Goal: Task Accomplishment & Management: Complete application form

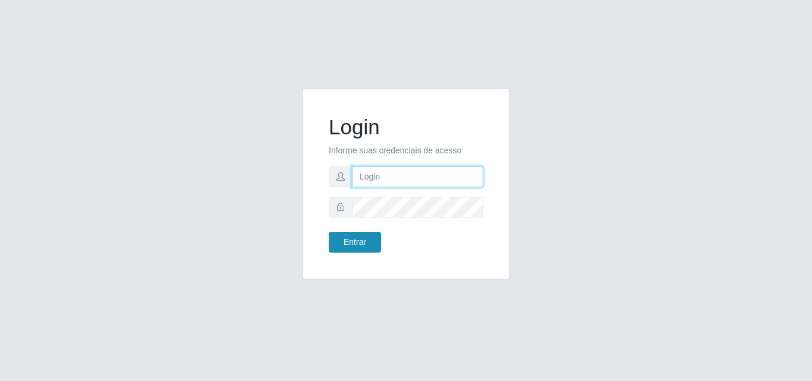
type input "analucia@cestao"
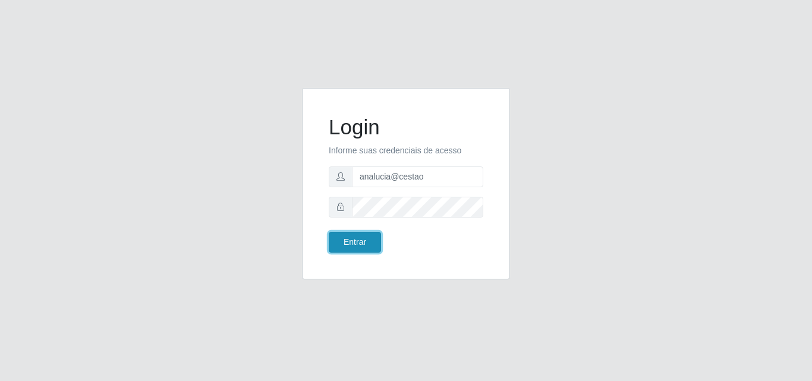
click at [358, 240] on button "Entrar" at bounding box center [355, 242] width 52 height 21
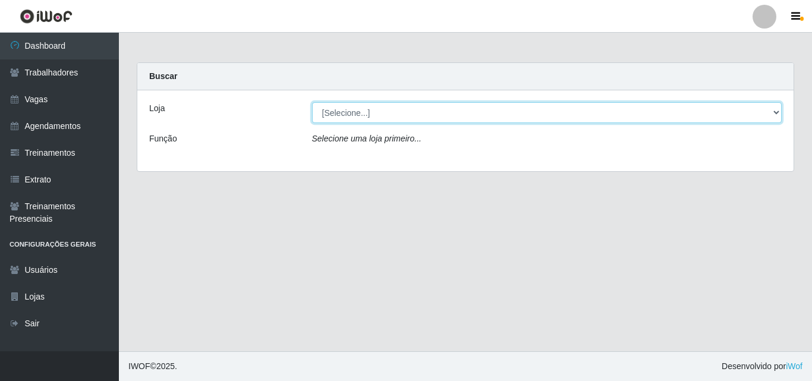
click at [342, 113] on select "[Selecione...] O Cestão - Geisel" at bounding box center [547, 112] width 470 height 21
select select "224"
click at [312, 102] on select "[Selecione...] O Cestão - Geisel" at bounding box center [547, 112] width 470 height 21
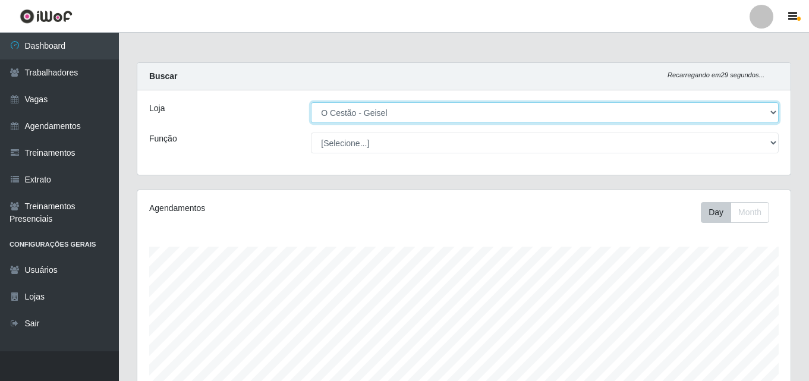
scroll to position [247, 653]
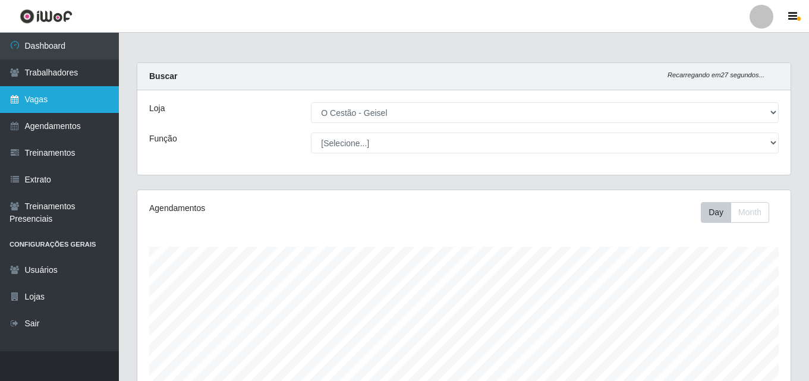
click at [66, 96] on link "Vagas" at bounding box center [59, 99] width 119 height 27
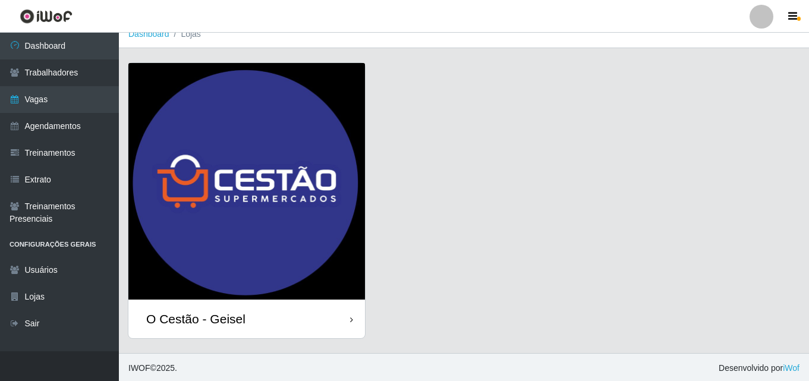
scroll to position [14, 0]
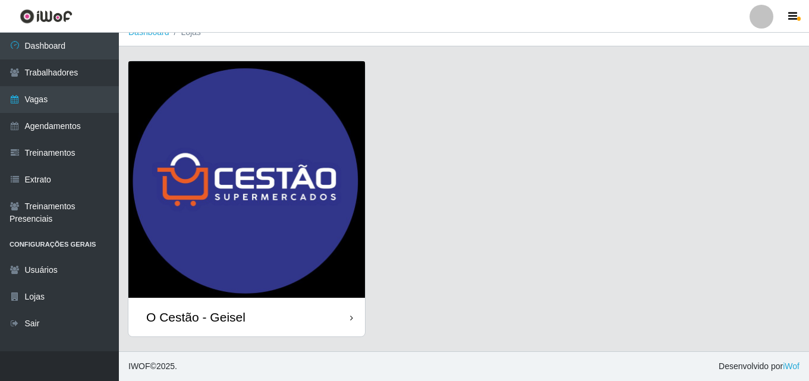
click at [234, 332] on div "O Cestão - Geisel" at bounding box center [246, 317] width 236 height 39
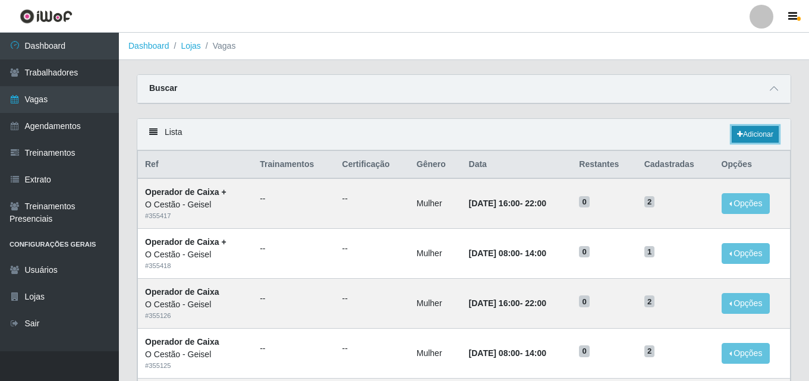
click at [748, 132] on link "Adicionar" at bounding box center [754, 134] width 47 height 17
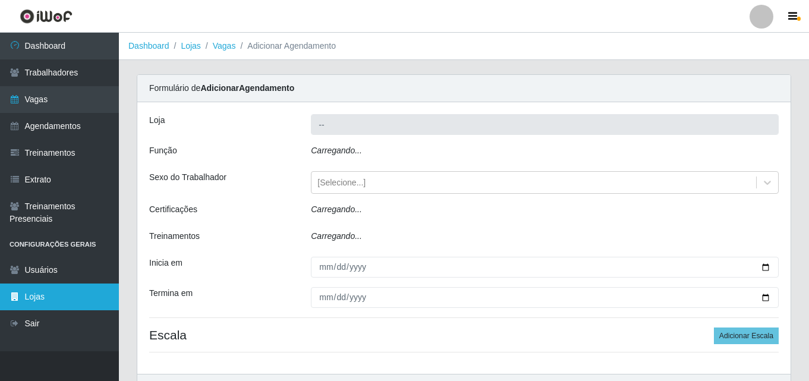
type input "O Cestão - Geisel"
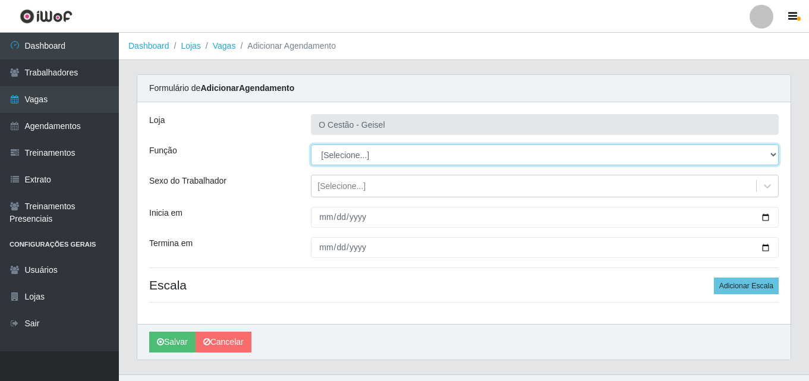
click at [342, 156] on select "[Selecione...] ASG ASG + ASG ++ Auxiliar de Estoque Auxiliar de Estoque + Auxil…" at bounding box center [545, 154] width 468 height 21
select select "72"
click at [311, 144] on select "[Selecione...] ASG ASG + ASG ++ Auxiliar de Estoque Auxiliar de Estoque + Auxil…" at bounding box center [545, 154] width 468 height 21
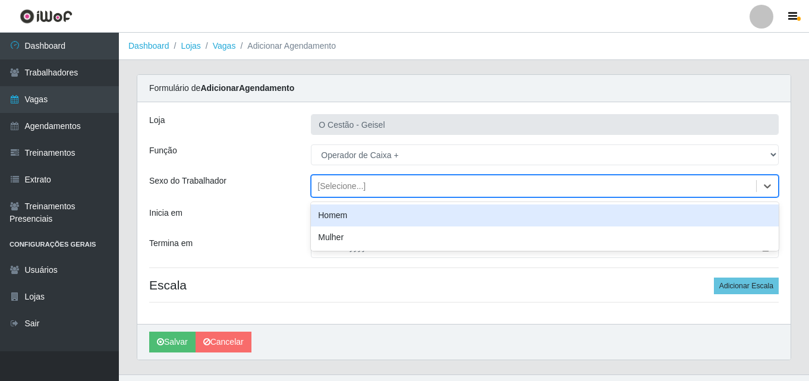
click at [344, 187] on div "[Selecione...]" at bounding box center [341, 186] width 48 height 12
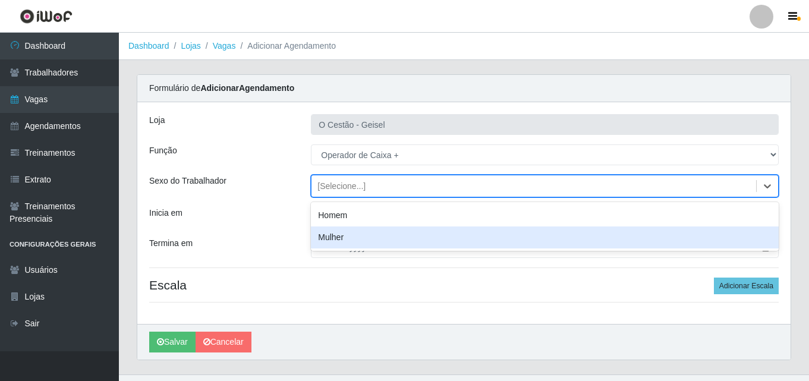
click at [352, 231] on div "Mulher" at bounding box center [545, 237] width 468 height 22
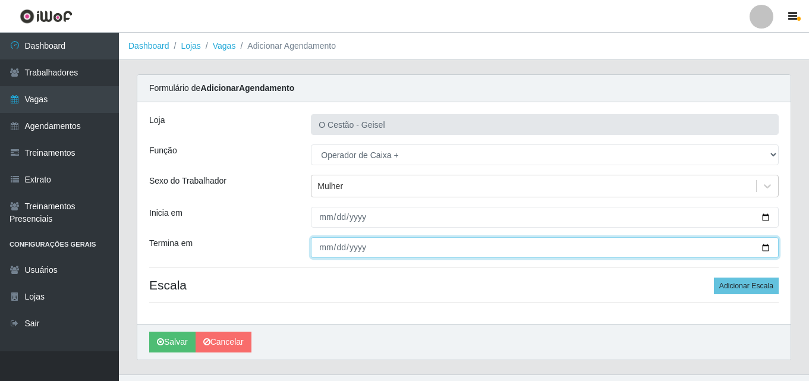
click at [356, 241] on input "Termina em" at bounding box center [545, 247] width 468 height 21
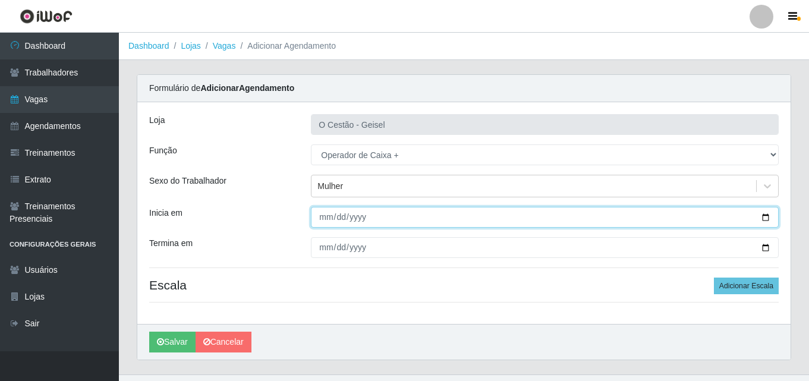
click at [322, 215] on input "Inicia em" at bounding box center [545, 217] width 468 height 21
type input "[DATE]"
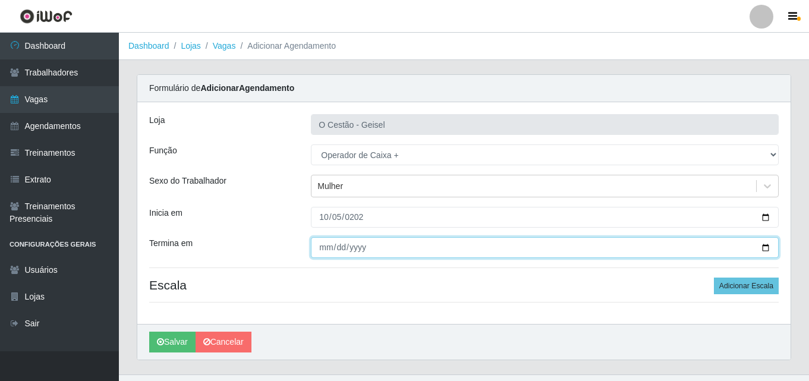
click at [329, 248] on input "Termina em" at bounding box center [545, 247] width 468 height 21
type input "[DATE]"
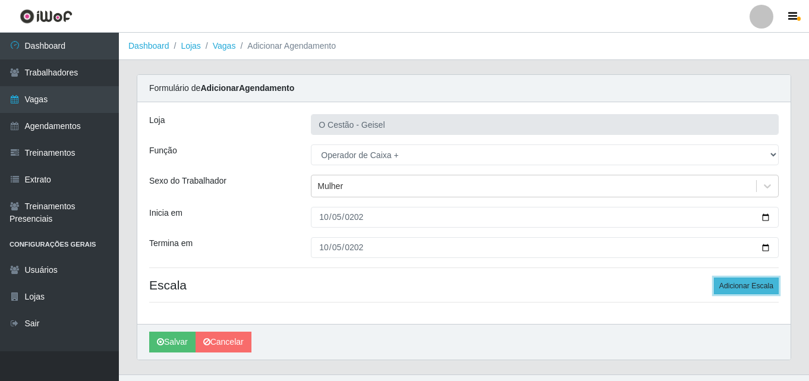
click at [745, 291] on button "Adicionar Escala" at bounding box center [746, 285] width 65 height 17
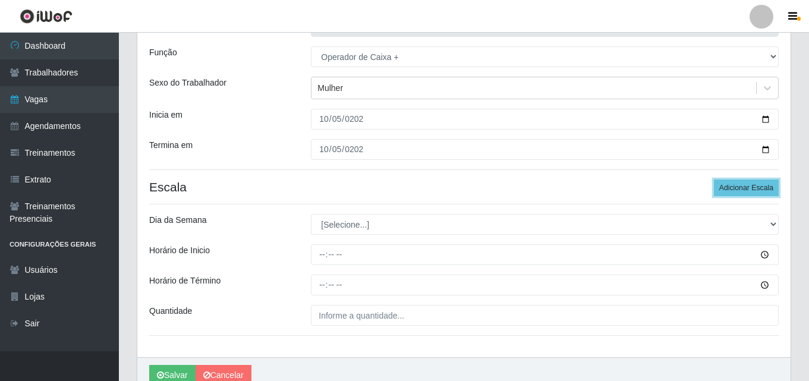
scroll to position [119, 0]
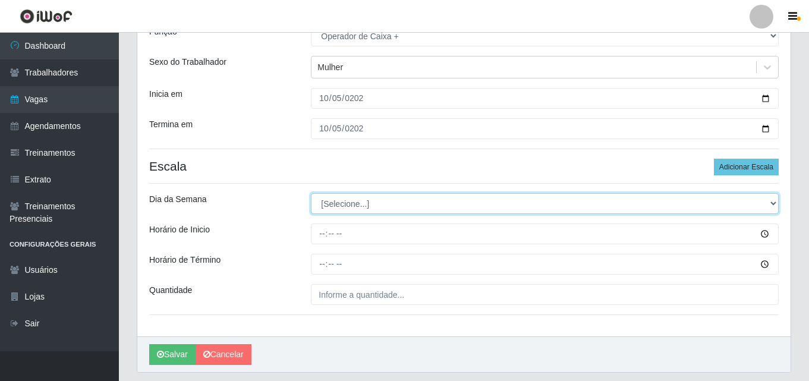
click at [357, 200] on select "[Selecione...] Segunda Terça Quarta Quinta Sexta Sábado Domingo" at bounding box center [545, 203] width 468 height 21
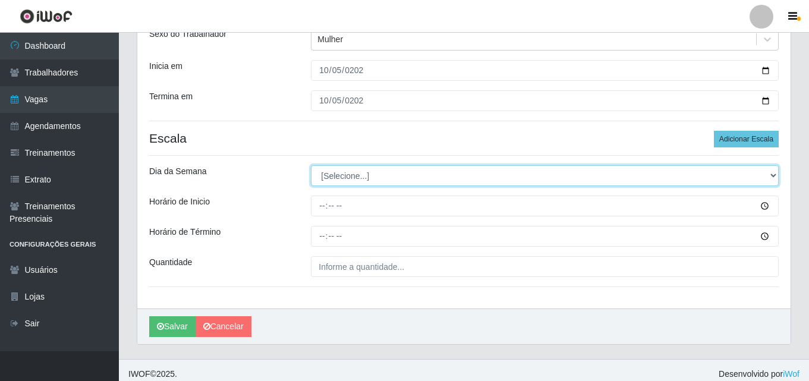
scroll to position [154, 0]
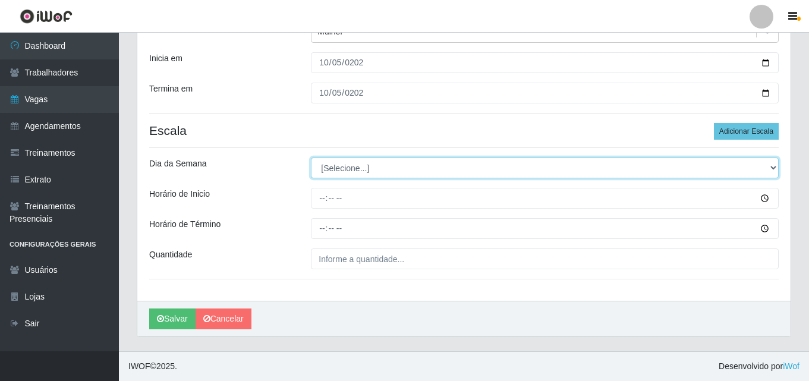
click at [351, 162] on select "[Selecione...] Segunda Terça Quarta Quinta Sexta Sábado Domingo" at bounding box center [545, 167] width 468 height 21
select select "0"
click at [311, 157] on select "[Selecione...] Segunda Terça Quarta Quinta Sexta Sábado Domingo" at bounding box center [545, 167] width 468 height 21
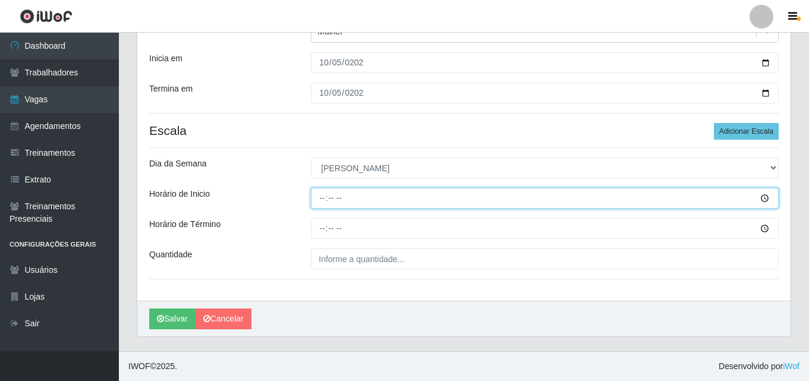
click at [324, 191] on input "Horário de Inicio" at bounding box center [545, 198] width 468 height 21
type input "08:00"
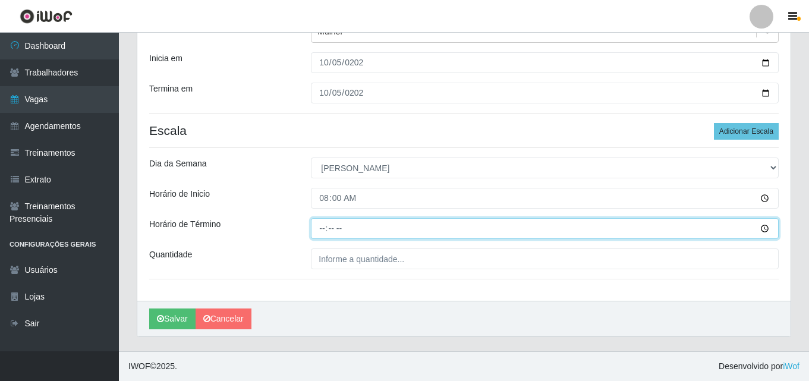
click at [320, 228] on input "Horário de Término" at bounding box center [545, 228] width 468 height 21
type input "14:00"
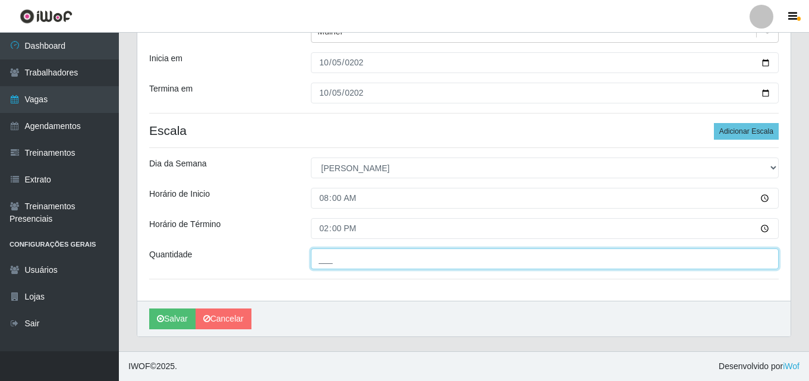
click at [351, 254] on input "___" at bounding box center [545, 258] width 468 height 21
type input "2__"
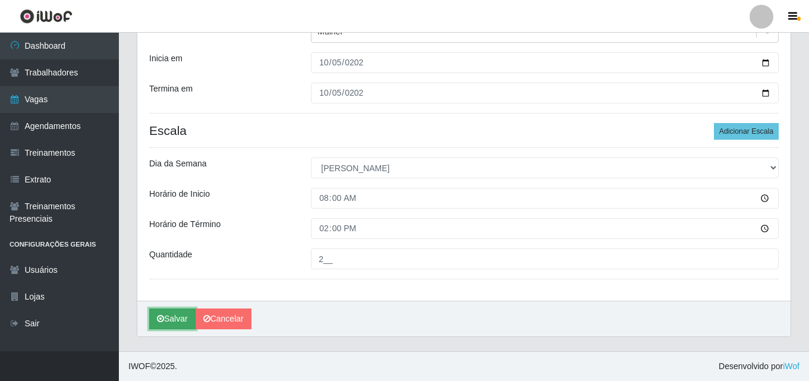
click at [165, 315] on button "Salvar" at bounding box center [172, 318] width 46 height 21
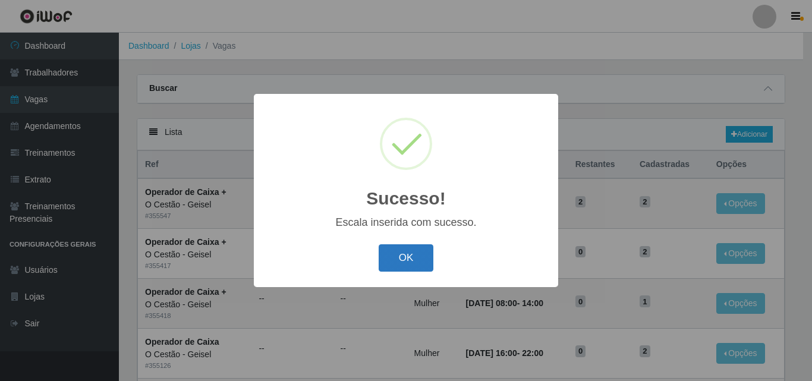
click at [393, 253] on button "OK" at bounding box center [406, 258] width 55 height 28
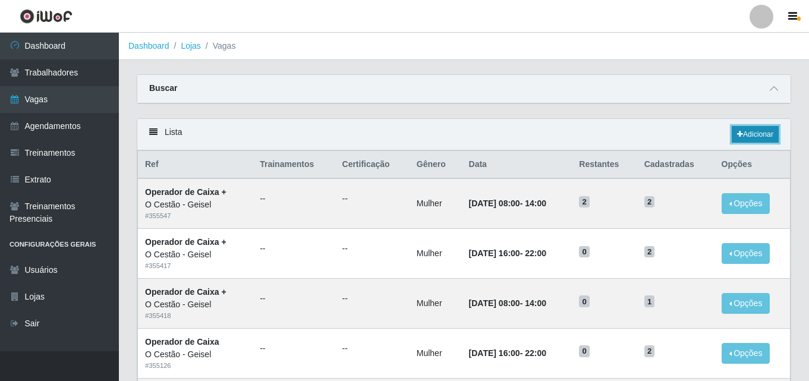
click at [751, 138] on link "Adicionar" at bounding box center [754, 134] width 47 height 17
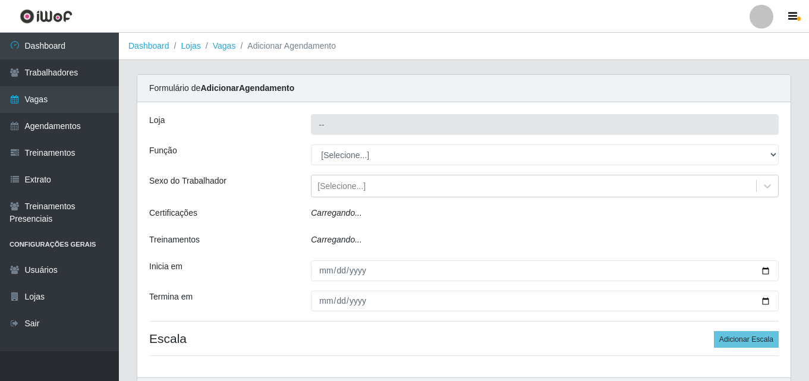
type input "O Cestão - Geisel"
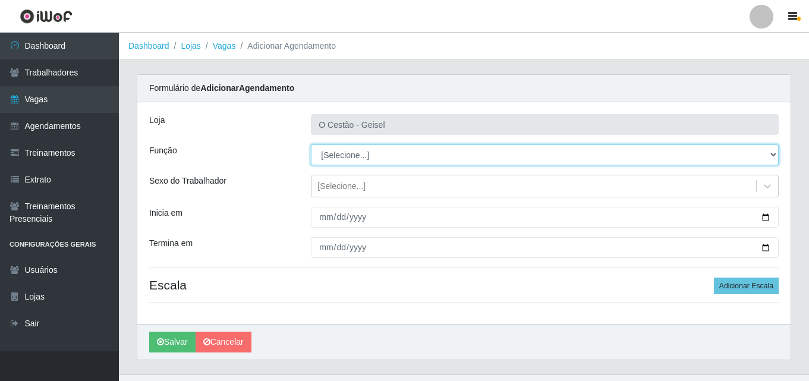
click at [375, 159] on select "[Selecione...] ASG ASG + ASG ++ Auxiliar de Estoque Auxiliar de Estoque + Auxil…" at bounding box center [545, 154] width 468 height 21
select select "72"
click at [311, 144] on select "[Selecione...] ASG ASG + ASG ++ Auxiliar de Estoque Auxiliar de Estoque + Auxil…" at bounding box center [545, 154] width 468 height 21
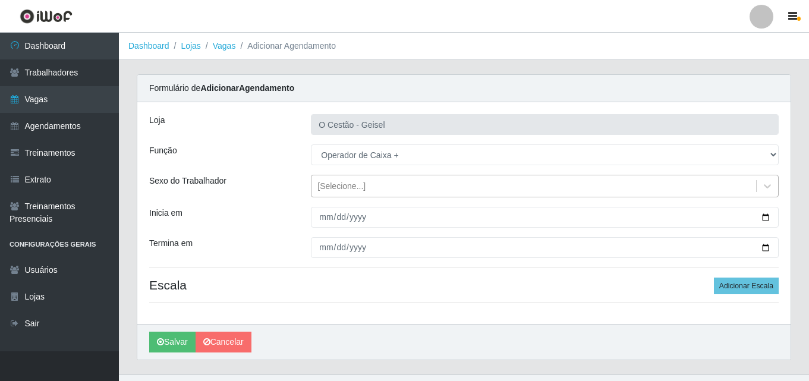
click at [346, 192] on div "[Selecione...]" at bounding box center [341, 186] width 48 height 12
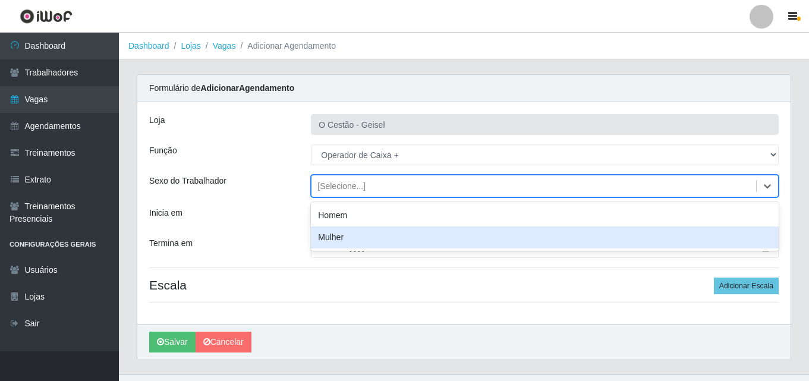
click at [351, 235] on div "Mulher" at bounding box center [545, 237] width 468 height 22
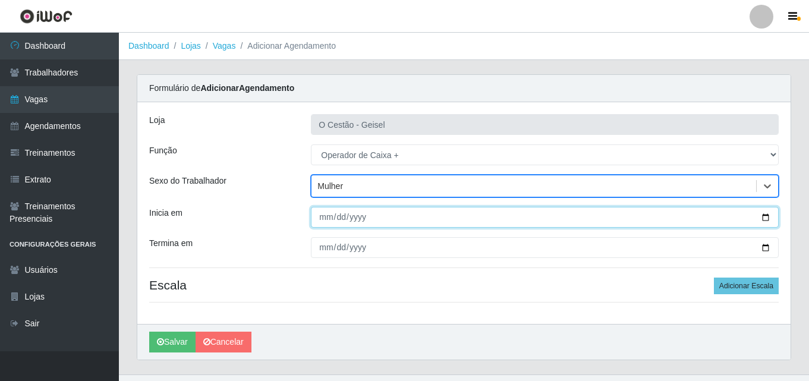
click at [323, 216] on input "Inicia em" at bounding box center [545, 217] width 468 height 21
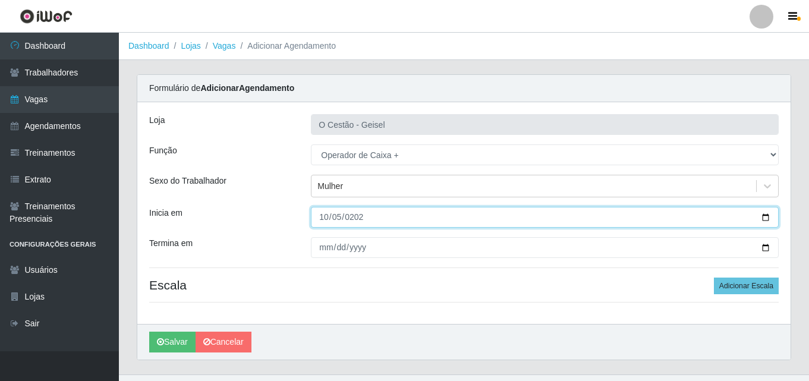
type input "[DATE]"
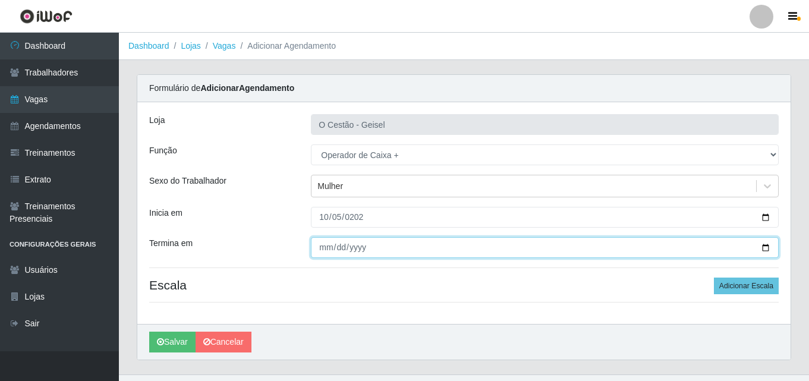
click at [323, 247] on input "Termina em" at bounding box center [545, 247] width 468 height 21
type input "102025-02-05"
click at [386, 244] on input "102025-02-05" at bounding box center [545, 247] width 468 height 21
type input "[DATE]"
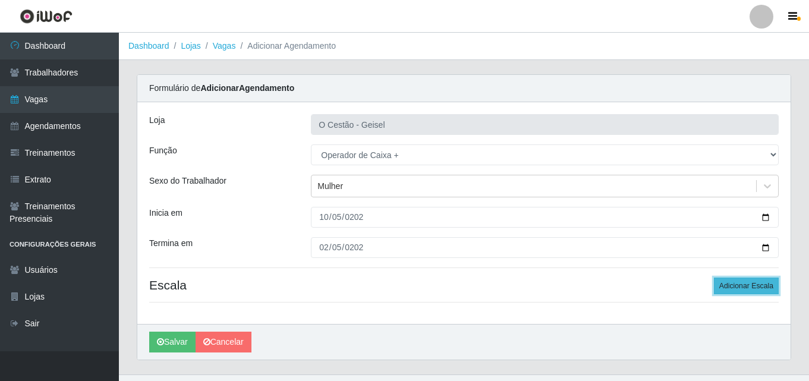
click at [743, 285] on button "Adicionar Escala" at bounding box center [746, 285] width 65 height 17
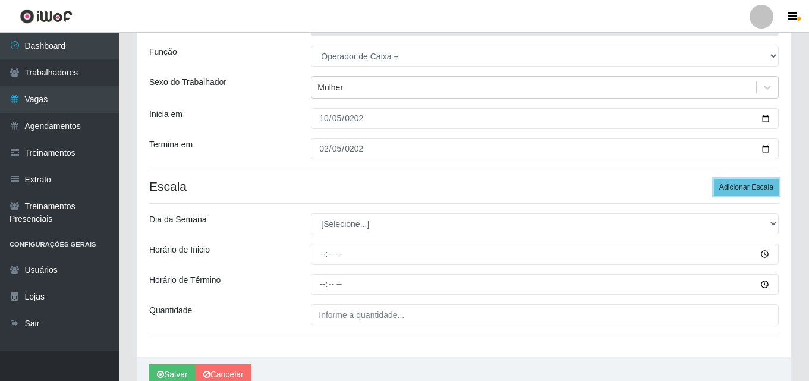
scroll to position [119, 0]
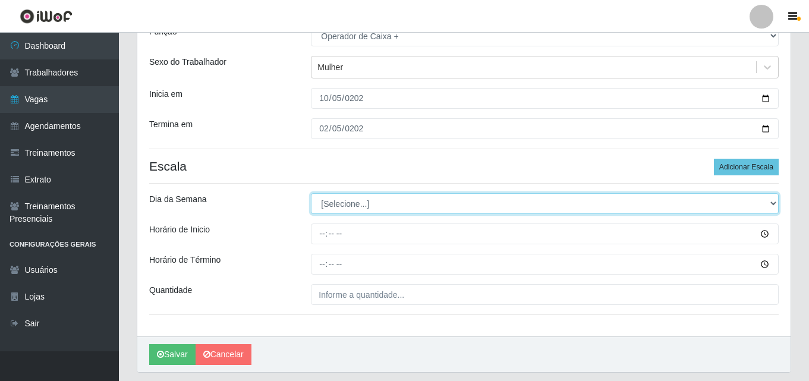
click at [336, 207] on select "[Selecione...] Segunda Terça Quarta Quinta Sexta Sábado Domingo" at bounding box center [545, 203] width 468 height 21
select select "0"
click at [311, 193] on select "[Selecione...] Segunda Terça Quarta Quinta Sexta Sábado Domingo" at bounding box center [545, 203] width 468 height 21
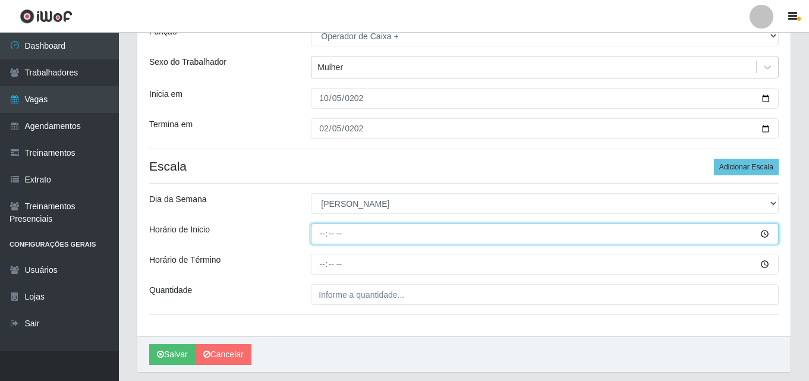
click at [318, 234] on input "Horário de Inicio" at bounding box center [545, 233] width 468 height 21
type input "09:00"
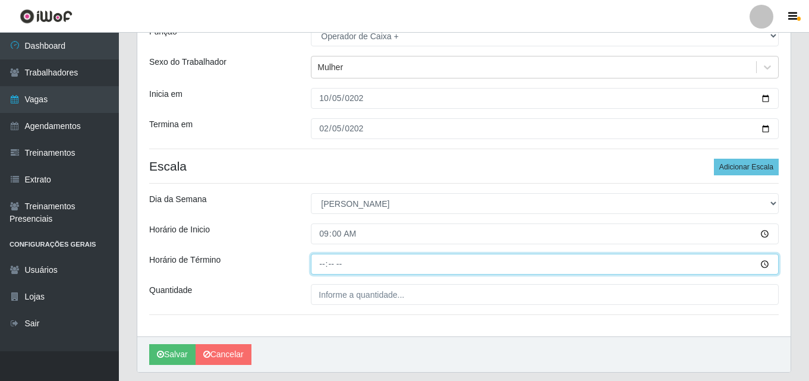
click at [326, 265] on input "Horário de Término" at bounding box center [545, 264] width 468 height 21
type input "15:00"
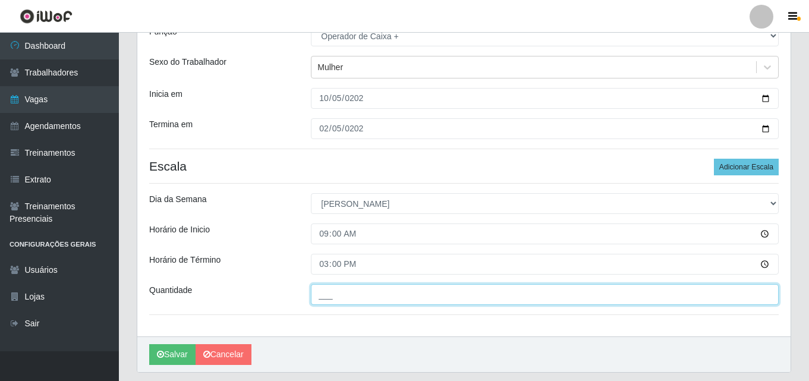
click at [333, 295] on input "___" at bounding box center [545, 294] width 468 height 21
type input "3__"
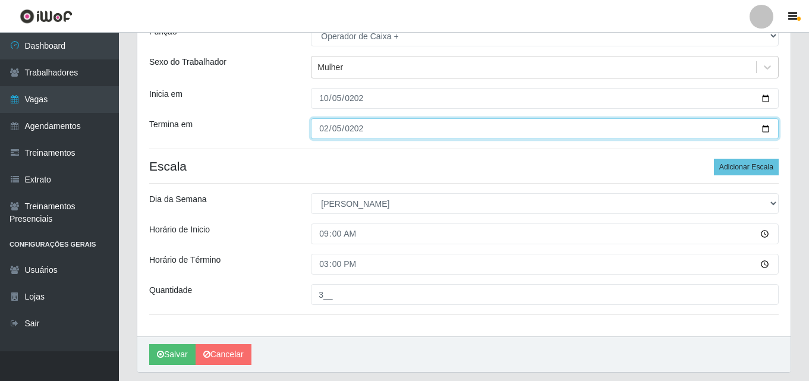
click at [340, 130] on input "[DATE]" at bounding box center [545, 128] width 468 height 21
type input "[DATE]"
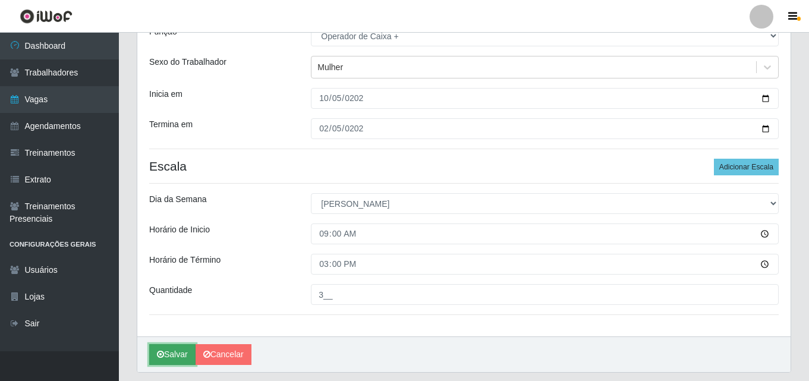
click at [176, 361] on button "Salvar" at bounding box center [172, 354] width 46 height 21
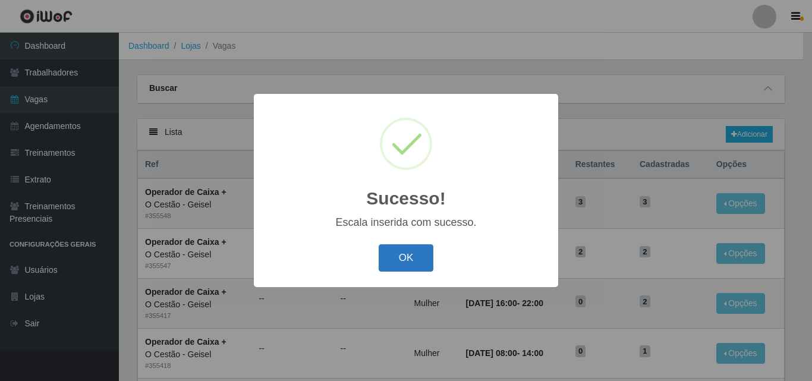
click at [423, 249] on button "OK" at bounding box center [406, 258] width 55 height 28
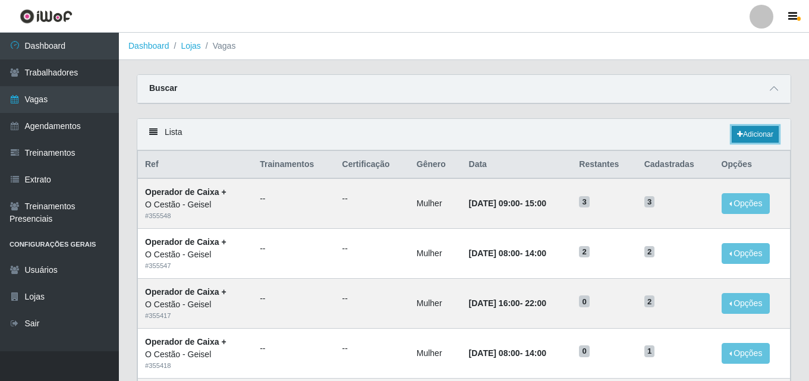
click at [743, 131] on link "Adicionar" at bounding box center [754, 134] width 47 height 17
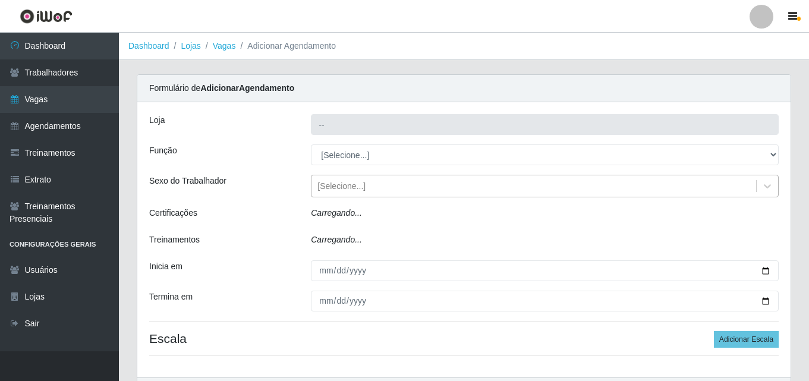
type input "O Cestão - Geisel"
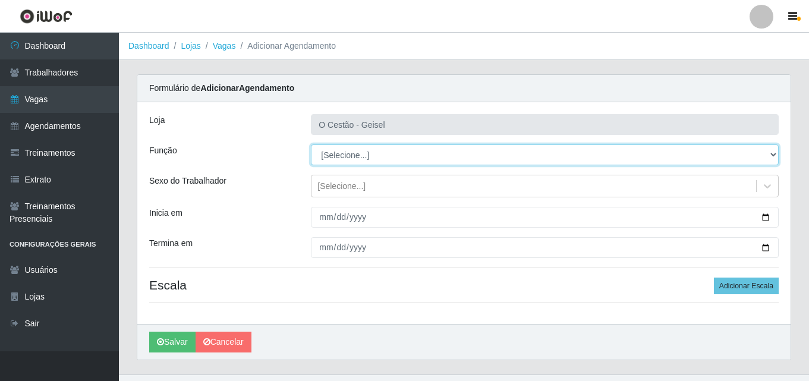
click at [362, 153] on select "[Selecione...] ASG ASG + ASG ++ Auxiliar de Estoque Auxiliar de Estoque + Auxil…" at bounding box center [545, 154] width 468 height 21
select select "72"
click at [311, 144] on select "[Selecione...] ASG ASG + ASG ++ Auxiliar de Estoque Auxiliar de Estoque + Auxil…" at bounding box center [545, 154] width 468 height 21
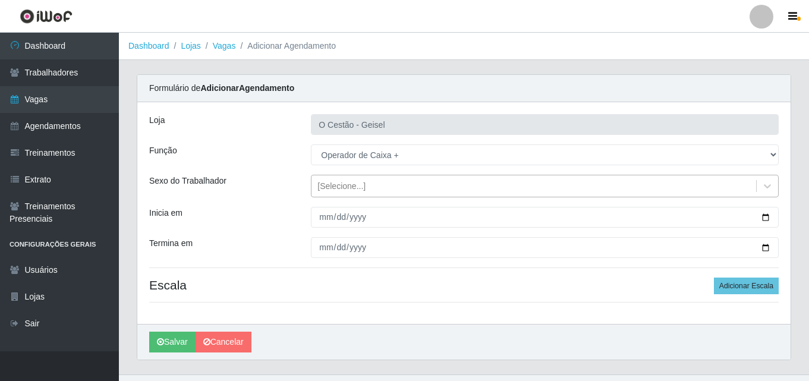
click at [345, 187] on div "[Selecione...]" at bounding box center [341, 186] width 48 height 12
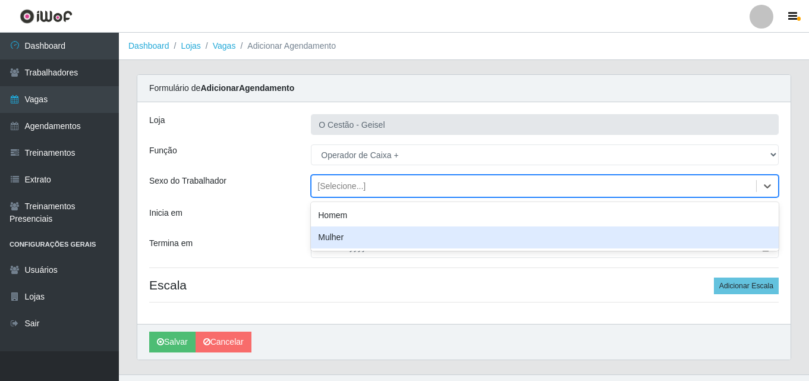
click at [363, 233] on div "Mulher" at bounding box center [545, 237] width 468 height 22
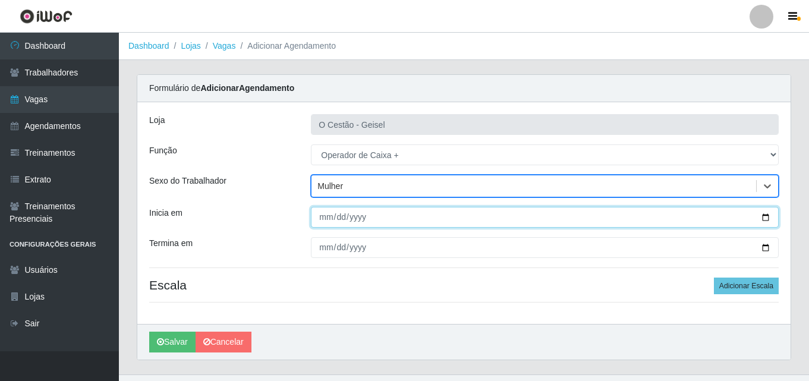
click at [320, 218] on input "Inicia em" at bounding box center [545, 217] width 468 height 21
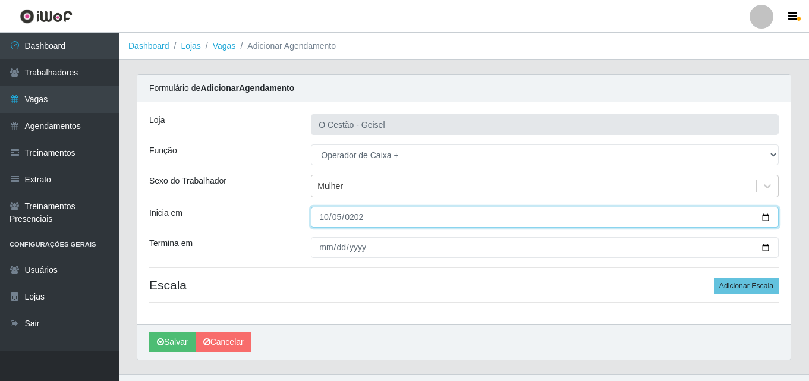
type input "[DATE]"
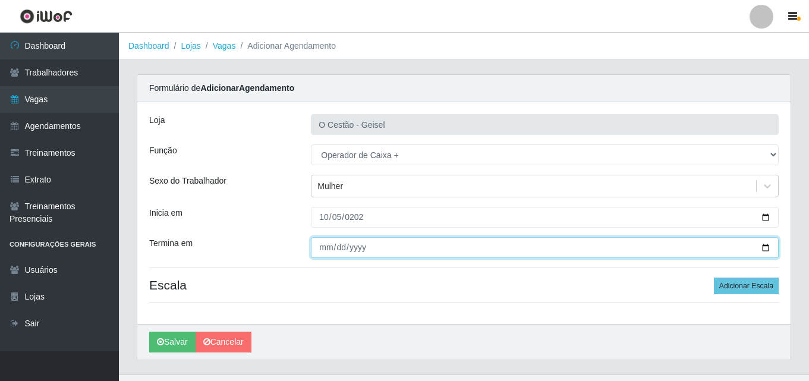
click at [325, 250] on input "Termina em" at bounding box center [545, 247] width 468 height 21
type input "[DATE]"
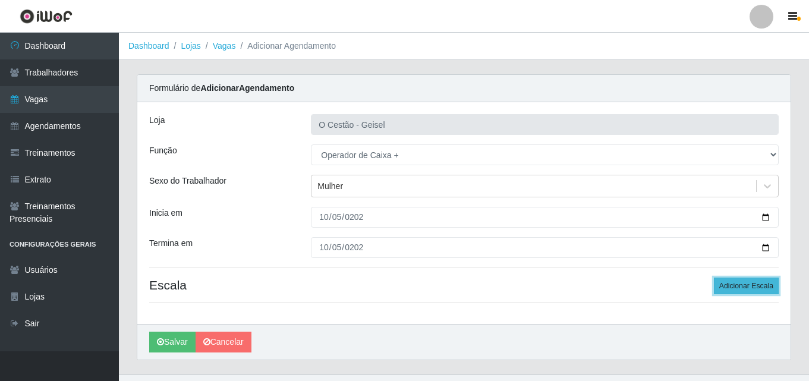
click at [750, 277] on button "Adicionar Escala" at bounding box center [746, 285] width 65 height 17
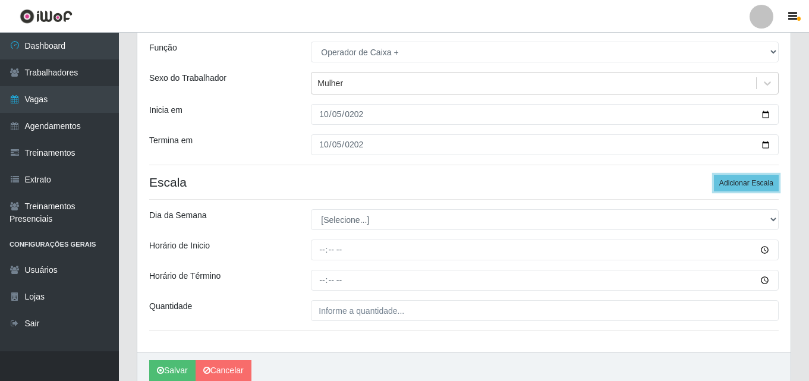
scroll to position [119, 0]
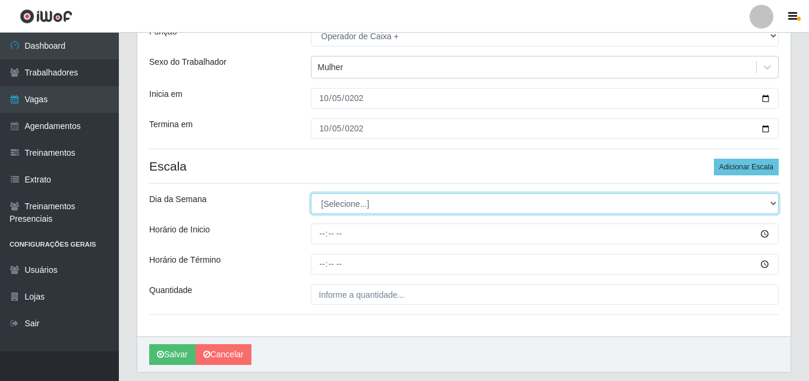
click at [352, 207] on select "[Selecione...] Segunda Terça Quarta Quinta Sexta Sábado Domingo" at bounding box center [545, 203] width 468 height 21
select select "0"
click at [311, 193] on select "[Selecione...] Segunda Terça Quarta Quinta Sexta Sábado Domingo" at bounding box center [545, 203] width 468 height 21
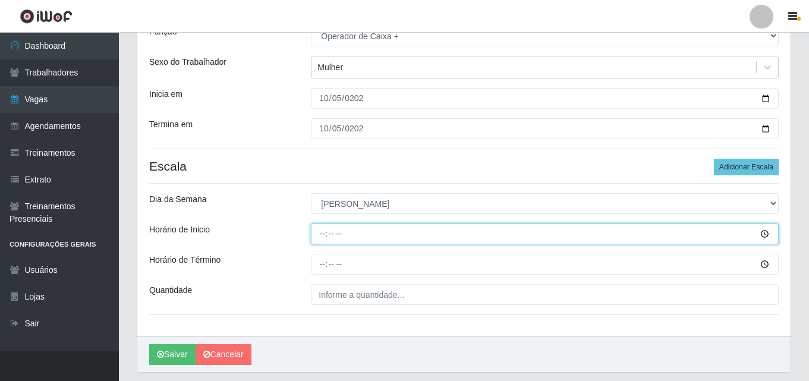
click at [324, 232] on input "Horário de Inicio" at bounding box center [545, 233] width 468 height 21
type input "15:00"
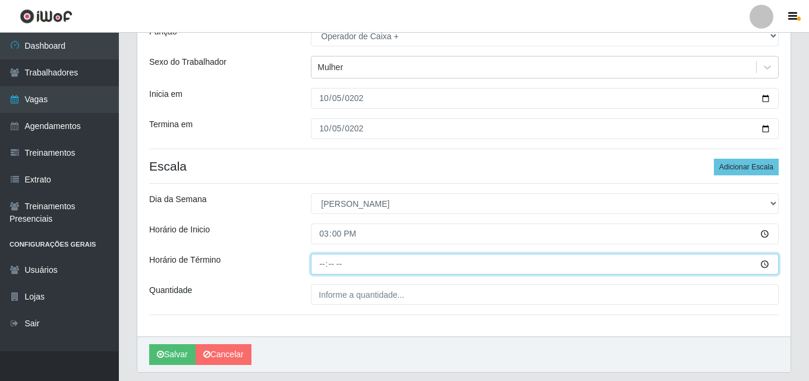
click at [323, 257] on input "Horário de Término" at bounding box center [545, 264] width 468 height 21
type input "21:00"
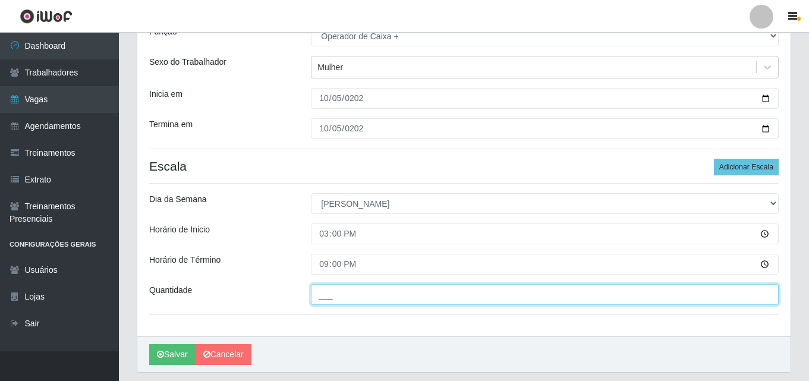
click at [357, 301] on input "___" at bounding box center [545, 294] width 468 height 21
type input "5__"
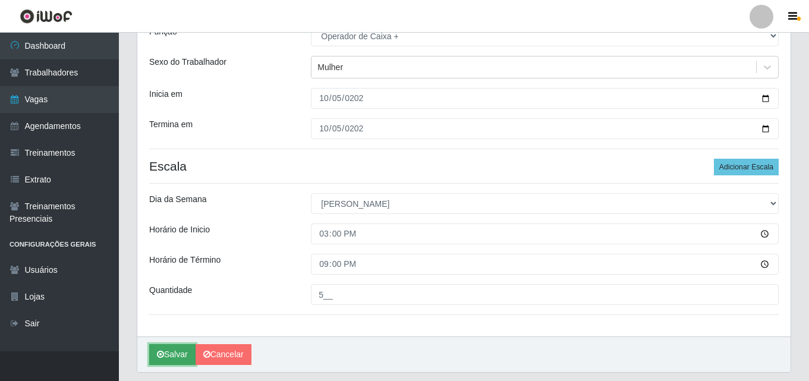
click at [169, 359] on button "Salvar" at bounding box center [172, 354] width 46 height 21
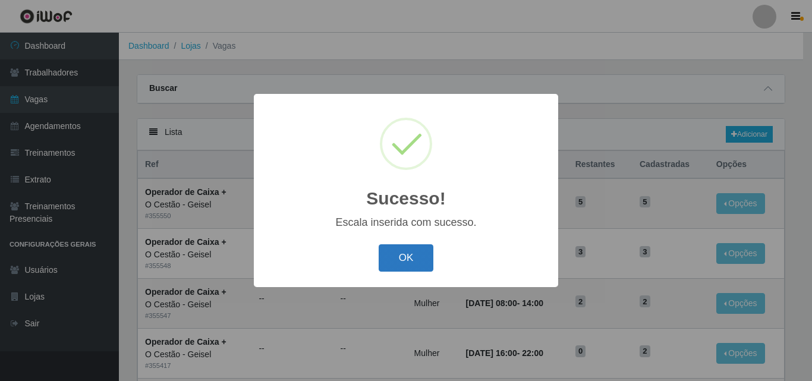
click at [420, 253] on button "OK" at bounding box center [406, 258] width 55 height 28
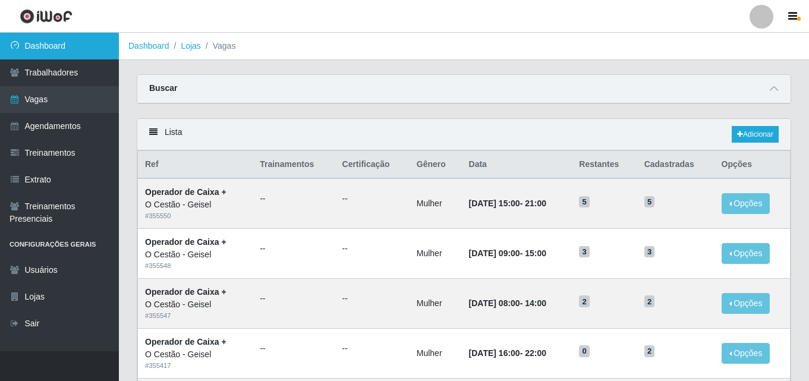
click at [38, 43] on link "Dashboard" at bounding box center [59, 46] width 119 height 27
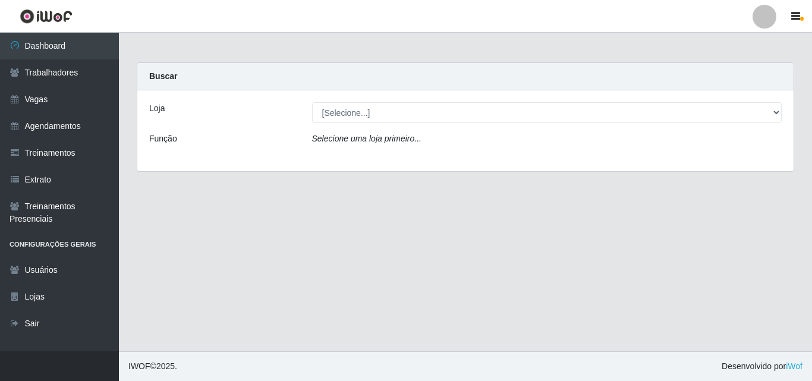
click at [394, 137] on icon "Selecione uma loja primeiro..." at bounding box center [366, 139] width 109 height 10
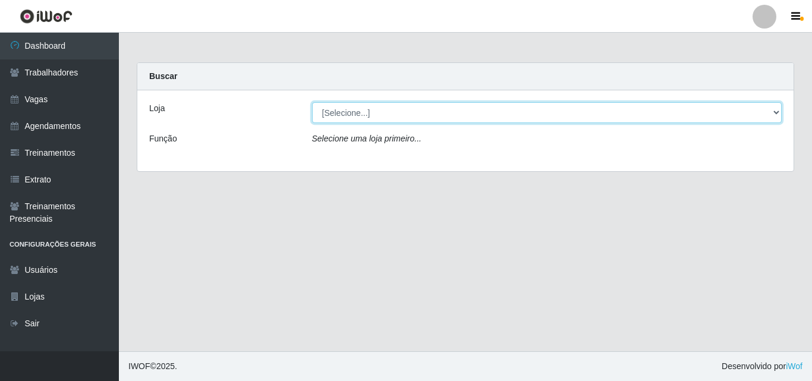
click at [378, 116] on select "[Selecione...] O Cestão - Geisel" at bounding box center [547, 112] width 470 height 21
select select "224"
click at [312, 102] on select "[Selecione...] O Cestão - Geisel" at bounding box center [547, 112] width 470 height 21
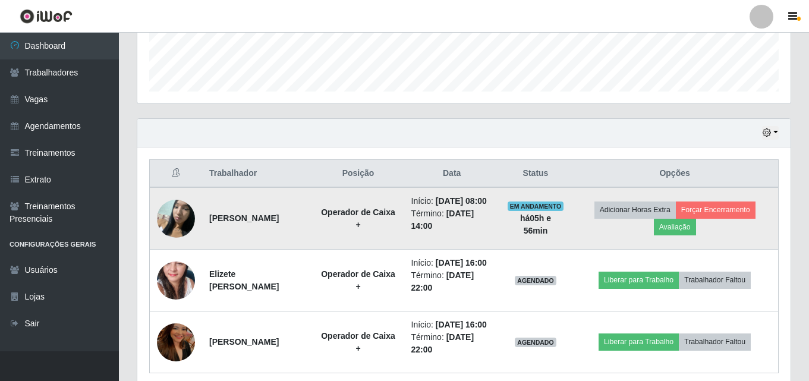
scroll to position [420, 0]
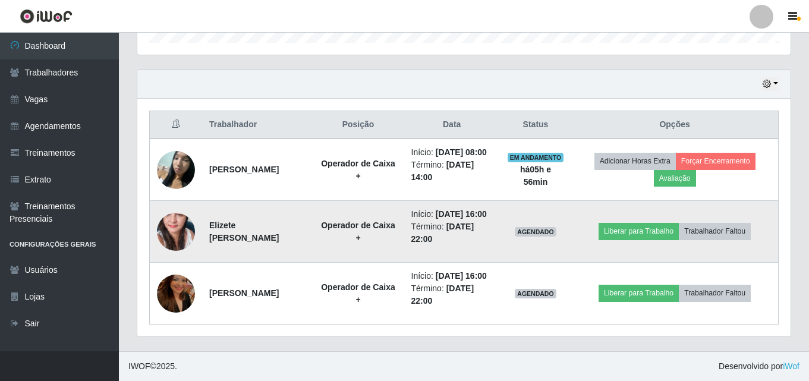
click at [181, 211] on img at bounding box center [176, 231] width 38 height 80
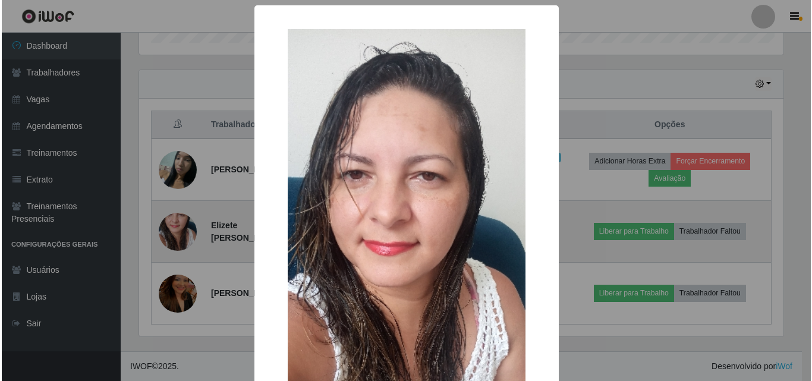
scroll to position [247, 647]
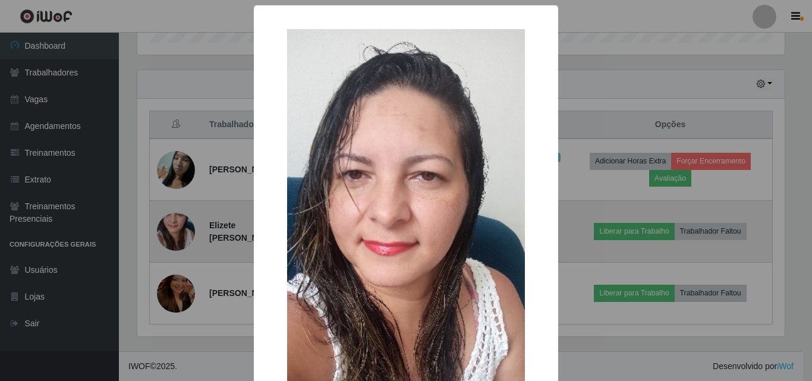
click at [181, 211] on div "× OK Cancel" at bounding box center [406, 190] width 812 height 381
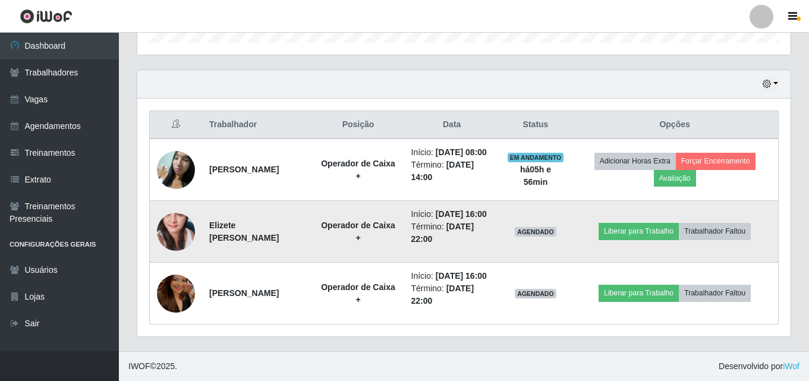
scroll to position [420, 0]
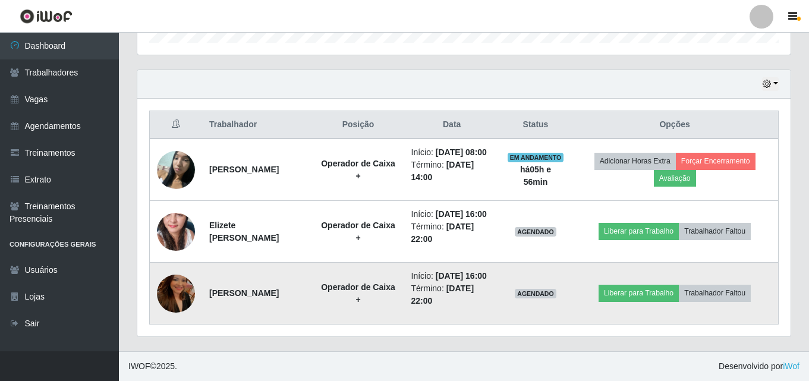
click at [185, 286] on img at bounding box center [176, 294] width 38 height 68
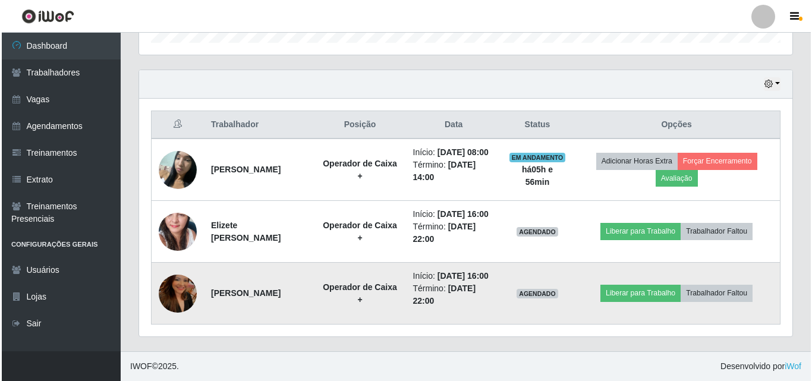
scroll to position [247, 647]
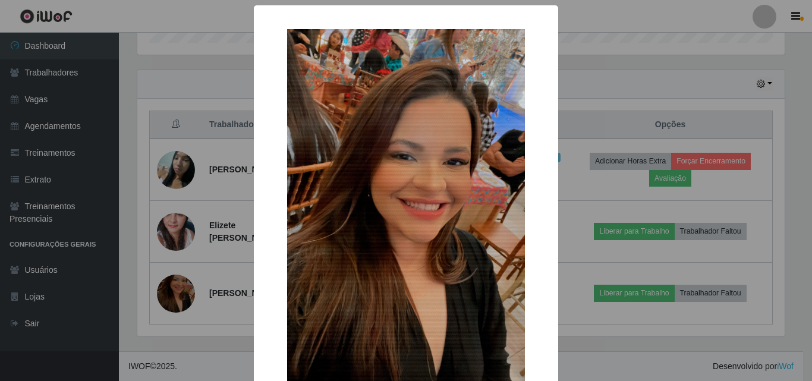
click at [185, 277] on div "× OK Cancel" at bounding box center [406, 190] width 812 height 381
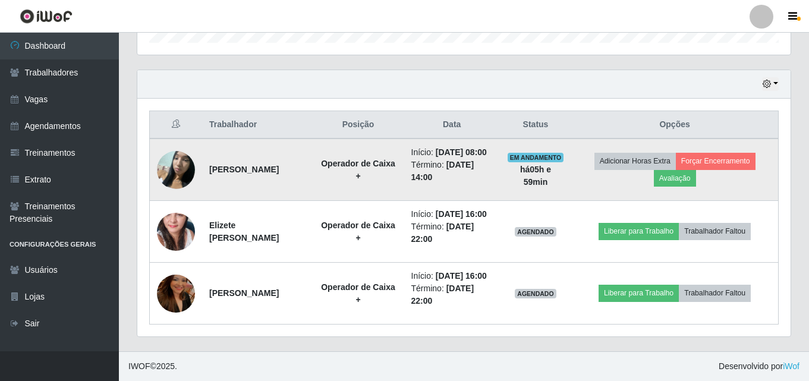
scroll to position [420, 0]
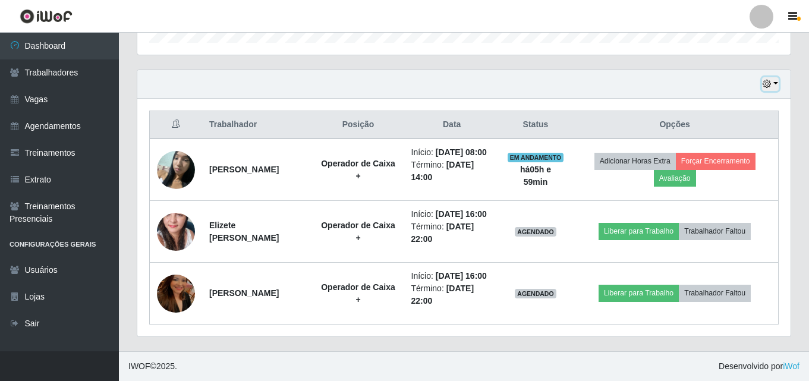
click at [764, 80] on icon "button" at bounding box center [766, 84] width 8 height 8
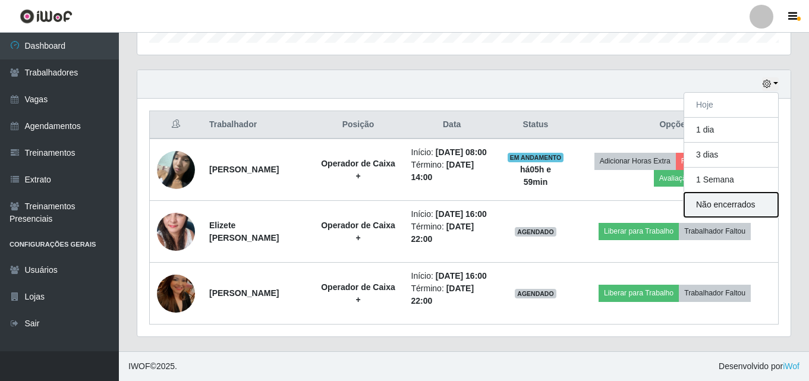
click at [718, 193] on button "Não encerrados" at bounding box center [731, 205] width 94 height 24
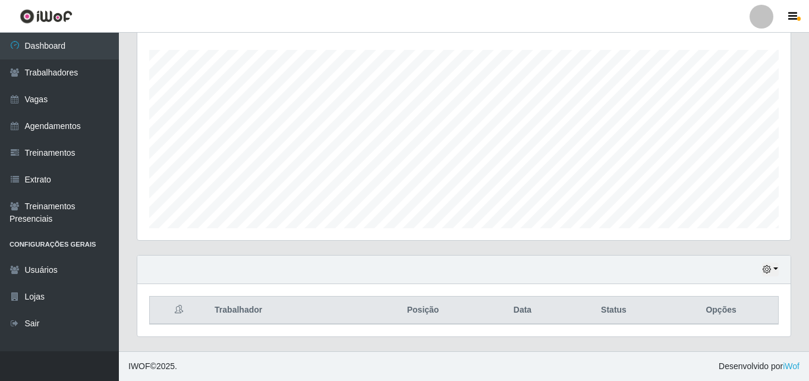
scroll to position [258, 0]
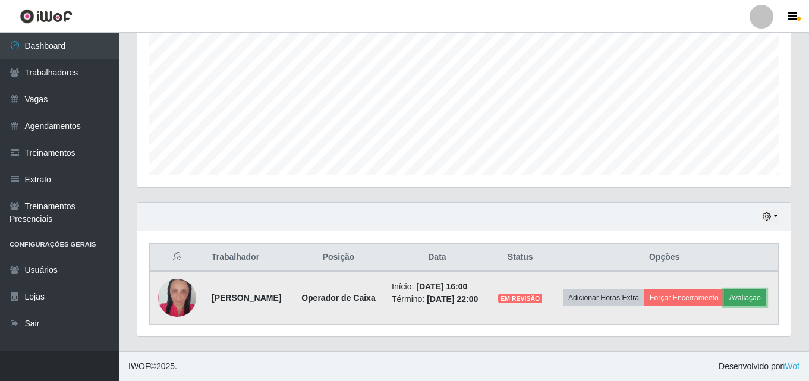
click at [724, 304] on button "Avaliação" at bounding box center [745, 297] width 42 height 17
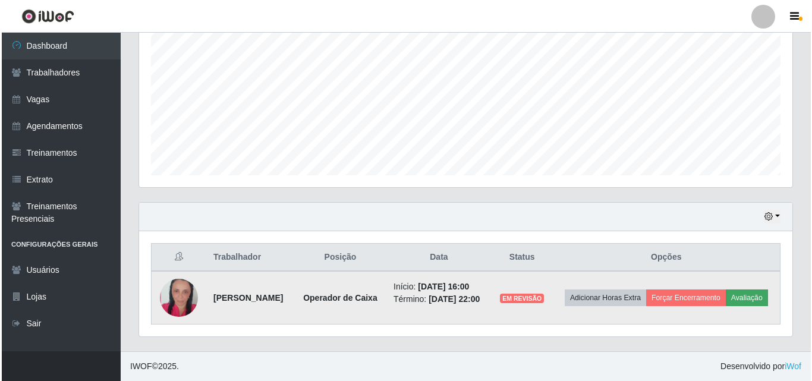
scroll to position [247, 647]
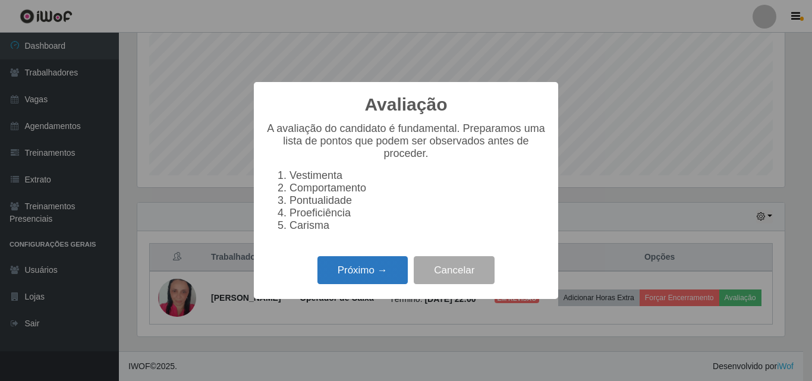
click at [358, 284] on button "Próximo →" at bounding box center [362, 270] width 90 height 28
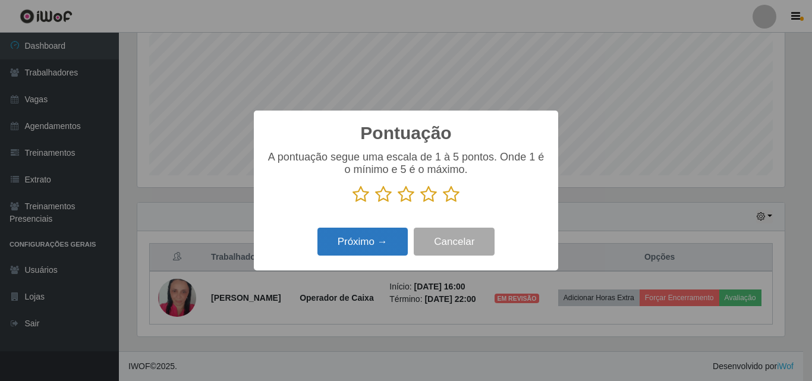
click at [384, 237] on button "Próximo →" at bounding box center [362, 242] width 90 height 28
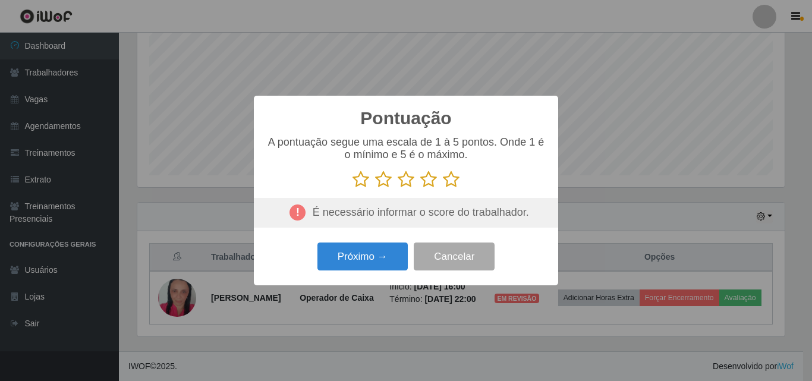
click at [449, 185] on icon at bounding box center [451, 180] width 17 height 18
click at [443, 188] on input "radio" at bounding box center [443, 188] width 0 height 0
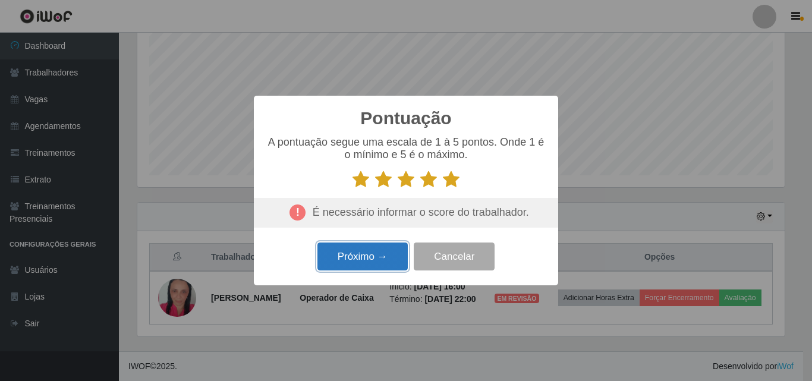
click at [369, 258] on button "Próximo →" at bounding box center [362, 256] width 90 height 28
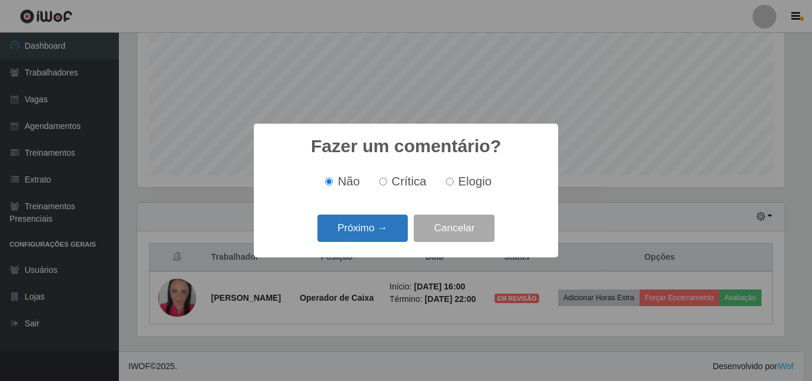
click at [376, 231] on button "Próximo →" at bounding box center [362, 229] width 90 height 28
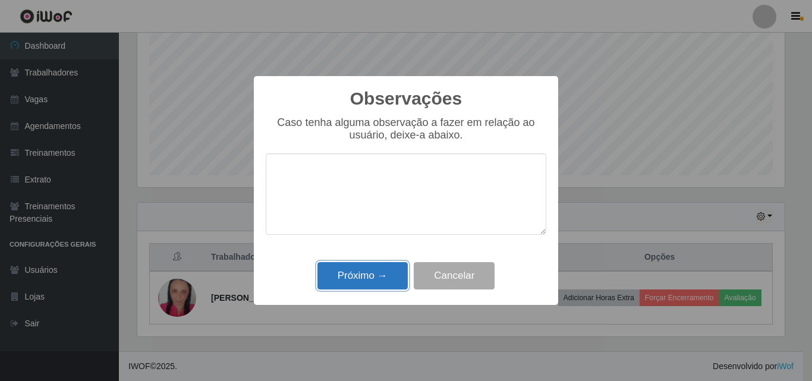
click at [354, 279] on button "Próximo →" at bounding box center [362, 276] width 90 height 28
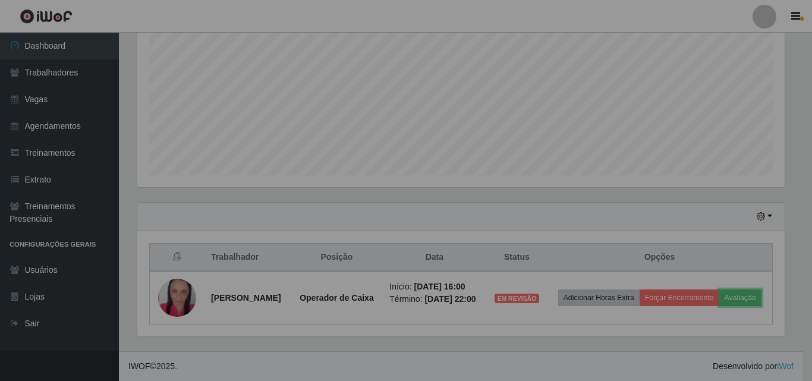
scroll to position [247, 653]
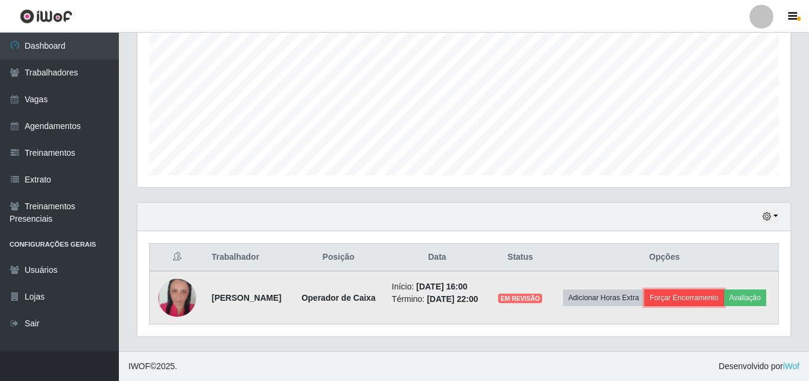
click at [712, 298] on button "Forçar Encerramento" at bounding box center [684, 297] width 80 height 17
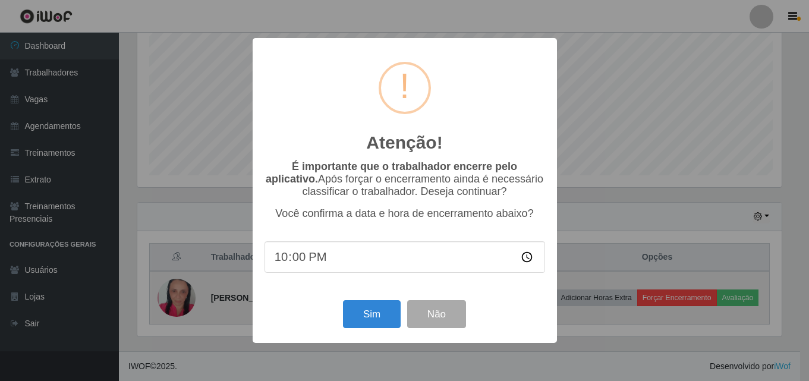
scroll to position [247, 647]
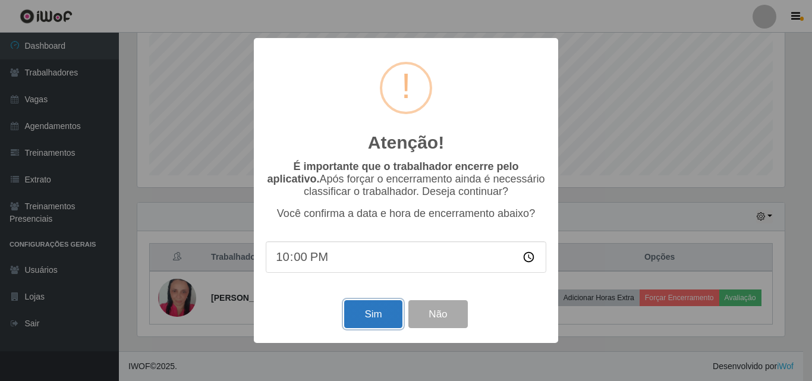
drag, startPoint x: 351, startPoint y: 316, endPoint x: 357, endPoint y: 312, distance: 6.8
click at [357, 312] on button "Sim" at bounding box center [373, 314] width 58 height 28
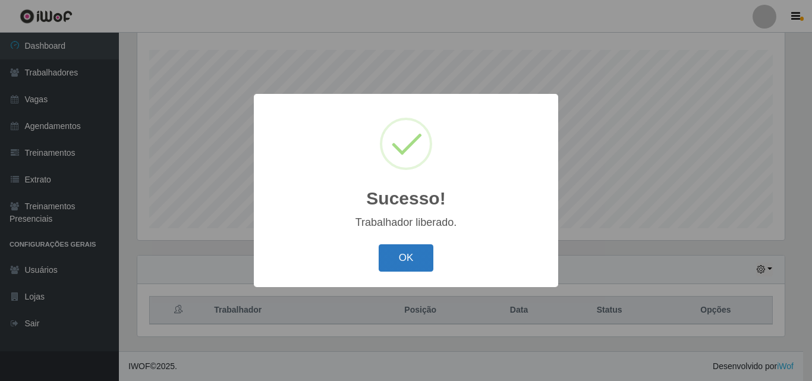
click at [394, 262] on button "OK" at bounding box center [406, 258] width 55 height 28
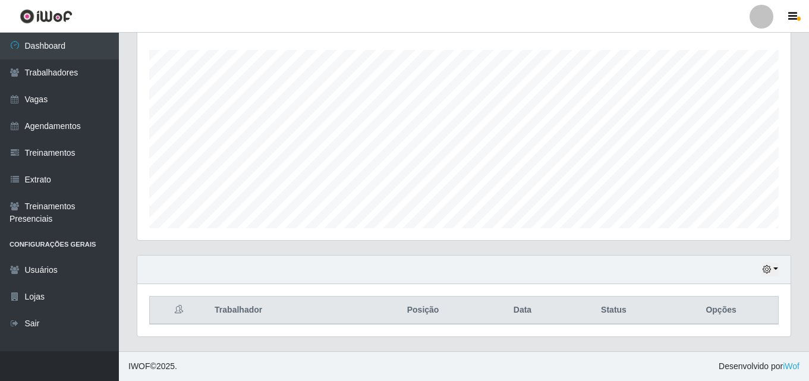
scroll to position [420, 0]
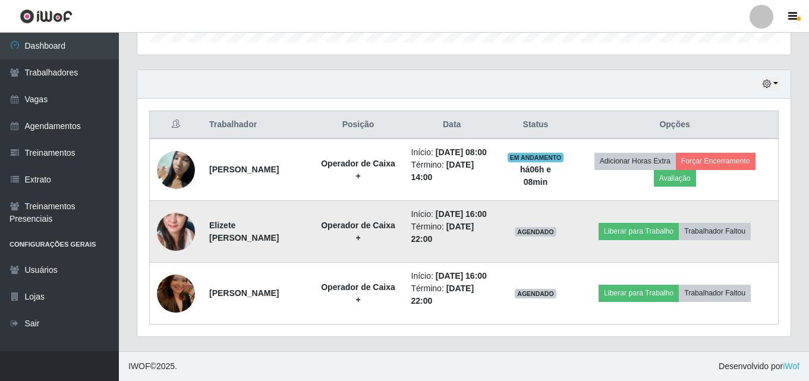
click at [739, 201] on td "Liberar para Trabalho Trabalhador Faltou" at bounding box center [674, 232] width 207 height 62
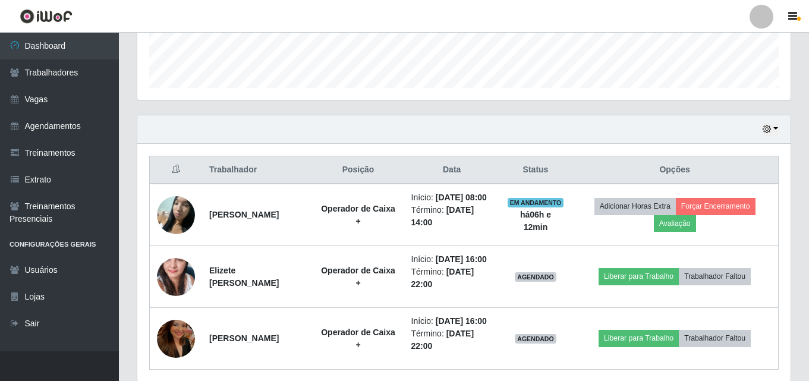
click at [632, 144] on div "Hoje 1 dia 3 dias 1 Semana Não encerrados" at bounding box center [463, 129] width 653 height 29
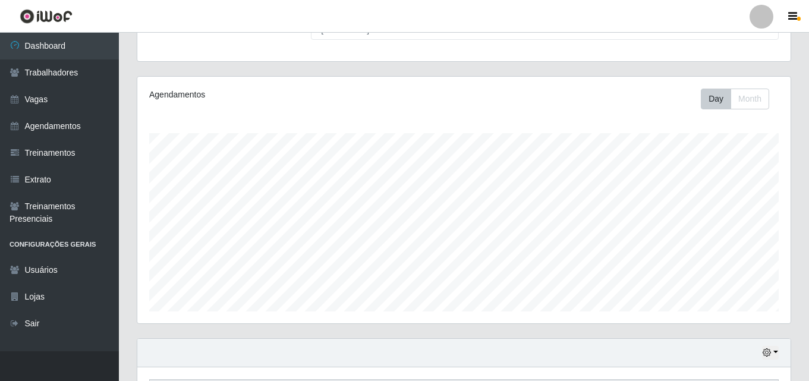
scroll to position [363, 0]
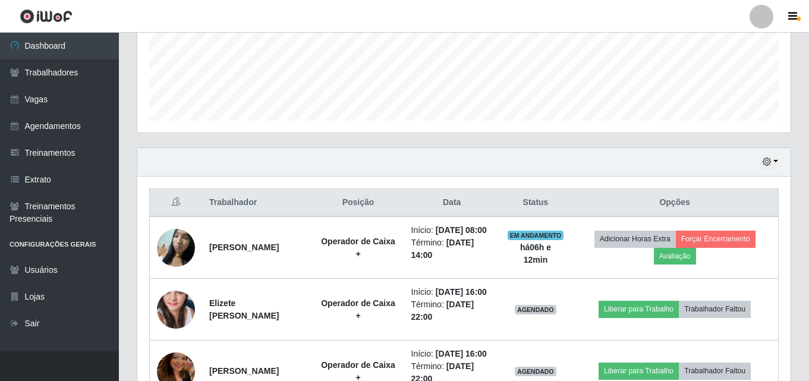
drag, startPoint x: 632, startPoint y: 206, endPoint x: 0, endPoint y: 404, distance: 662.1
click at [0, 380] on html "Perfil Alterar Senha Sair Dashboard Trabalhadores Vagas Agendamentos Treinament…" at bounding box center [404, 77] width 809 height 763
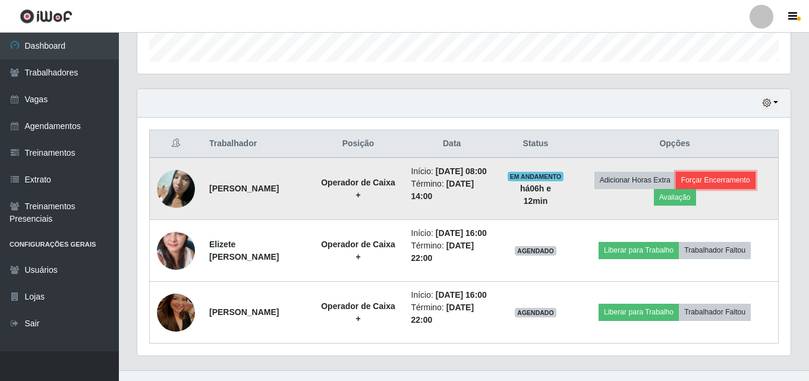
click at [724, 185] on button "Forçar Encerramento" at bounding box center [716, 180] width 80 height 17
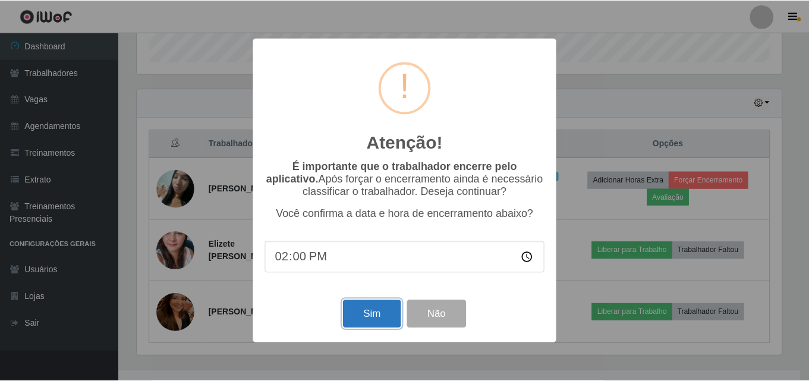
scroll to position [197, 0]
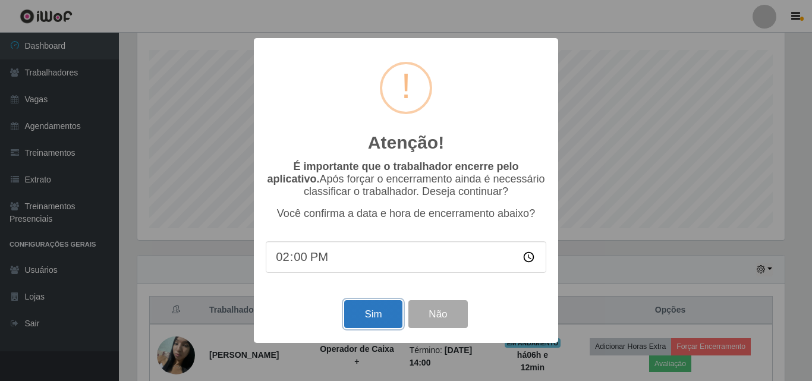
click at [364, 320] on button "Sim" at bounding box center [373, 314] width 58 height 28
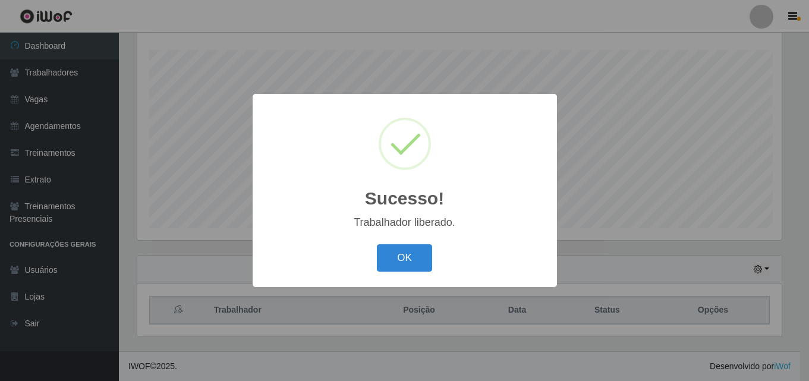
scroll to position [247, 647]
click at [384, 256] on button "OK" at bounding box center [406, 258] width 55 height 28
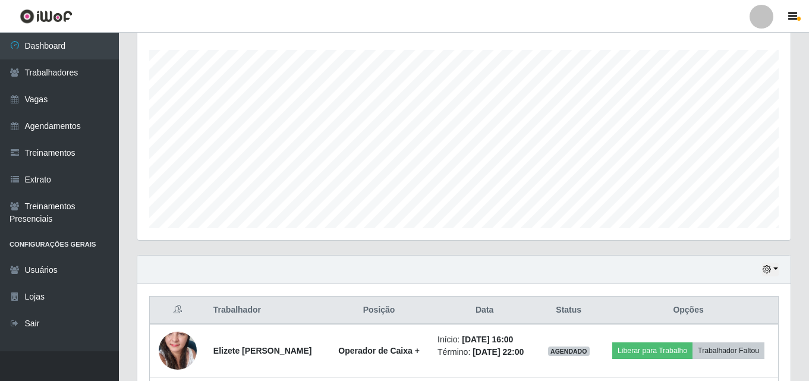
scroll to position [302, 0]
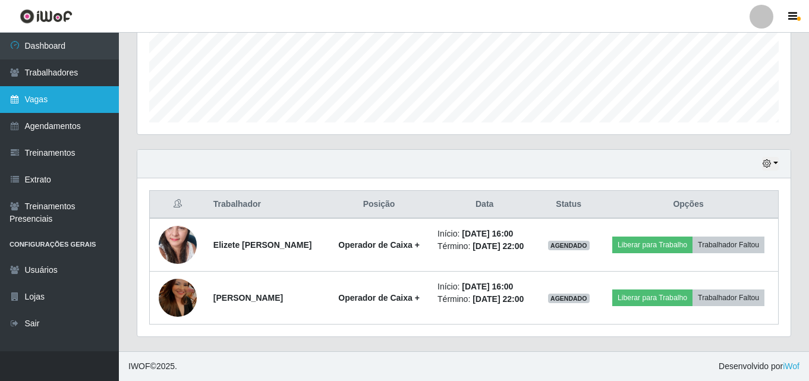
click at [64, 94] on link "Vagas" at bounding box center [59, 99] width 119 height 27
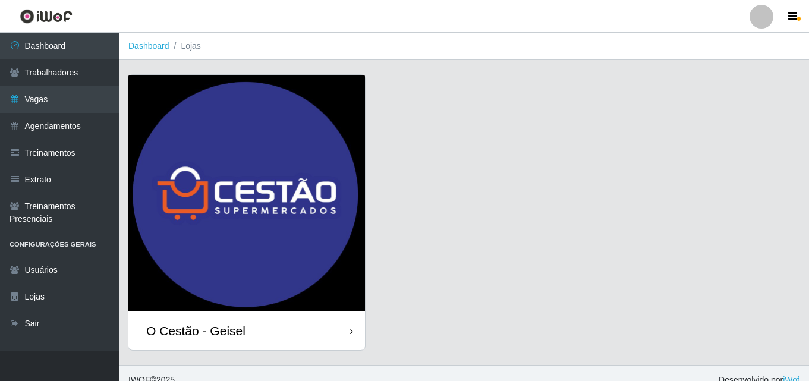
click at [262, 326] on div "O Cestão - Geisel" at bounding box center [246, 330] width 236 height 39
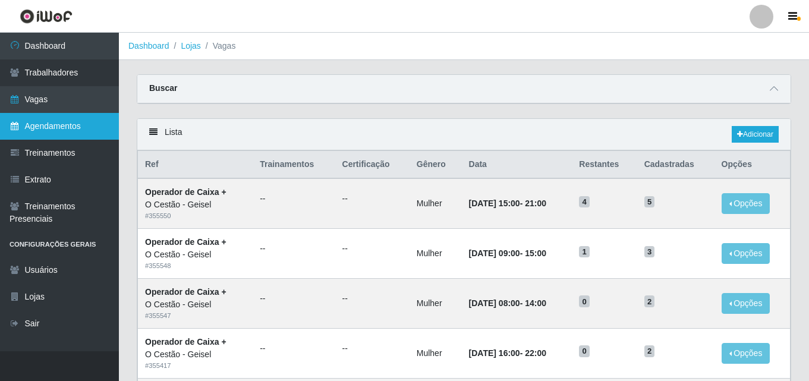
click at [26, 121] on link "Agendamentos" at bounding box center [59, 126] width 119 height 27
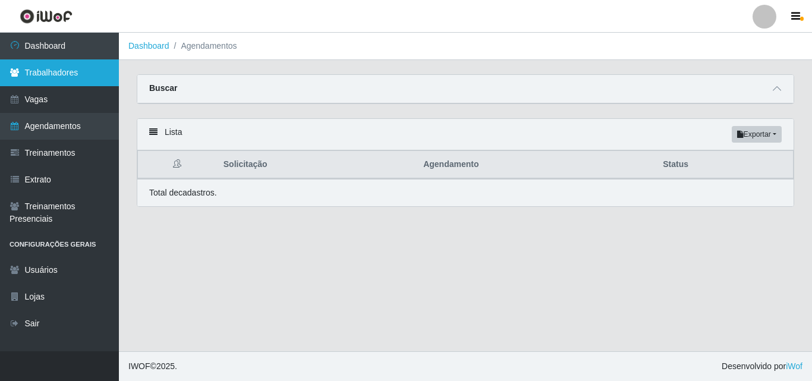
click at [92, 74] on link "Trabalhadores" at bounding box center [59, 72] width 119 height 27
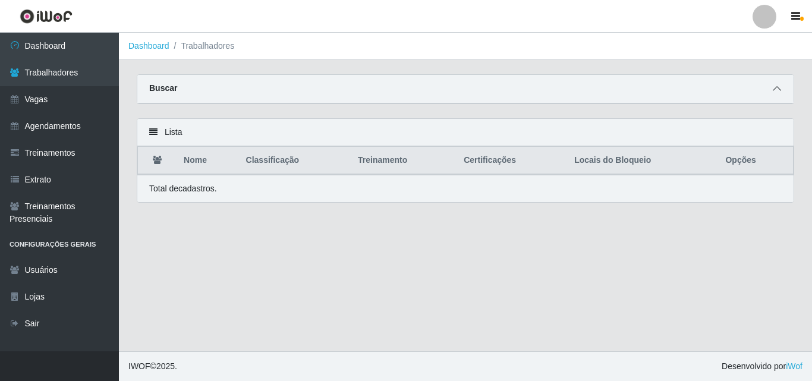
click at [775, 89] on icon at bounding box center [776, 88] width 8 height 8
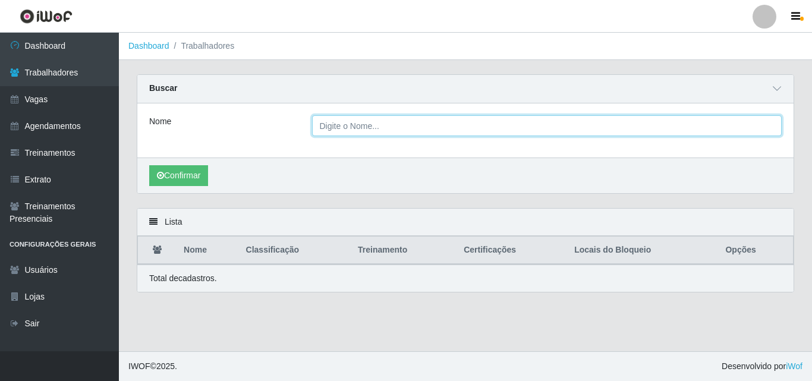
click at [463, 136] on input "Nome" at bounding box center [547, 125] width 470 height 21
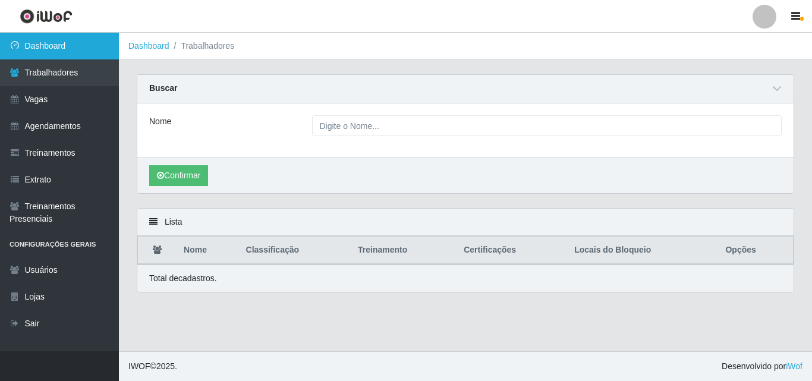
click at [75, 49] on link "Dashboard" at bounding box center [59, 46] width 119 height 27
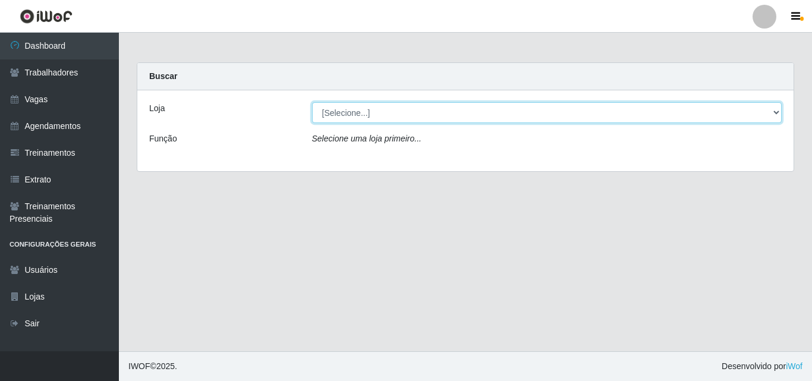
click at [330, 111] on select "[Selecione...] O Cestão - Geisel" at bounding box center [547, 112] width 470 height 21
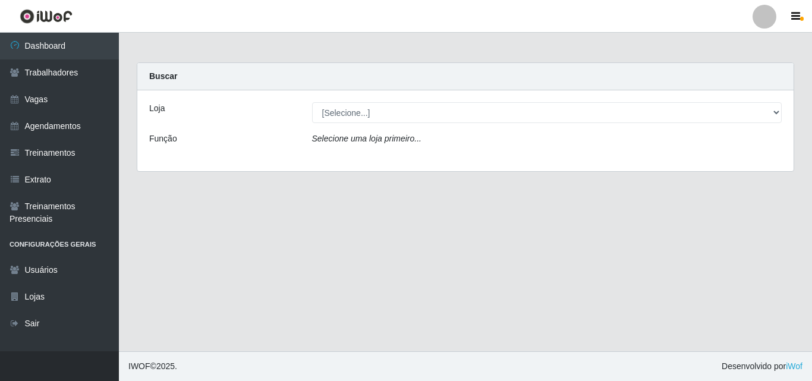
click at [368, 160] on div "Loja [Selecione...] O Cestão - Geisel Função Selecione uma loja primeiro..." at bounding box center [465, 130] width 656 height 81
click at [366, 124] on div "Loja [Selecione...] O Cestão - Geisel Função Selecione uma loja primeiro..." at bounding box center [465, 130] width 656 height 81
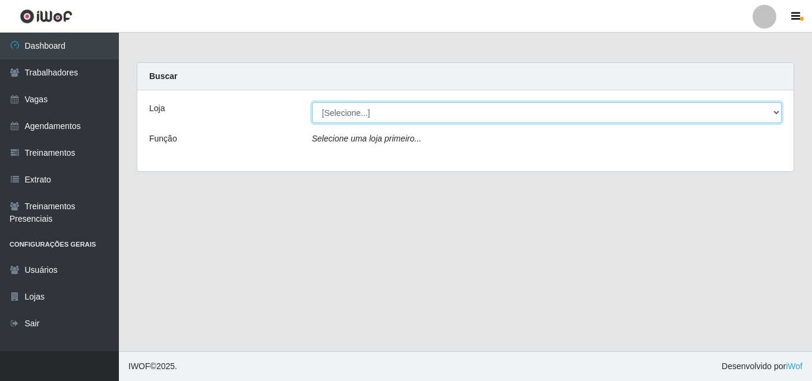
click at [366, 121] on select "[Selecione...] O Cestão - Geisel" at bounding box center [547, 112] width 470 height 21
select select "224"
click at [312, 102] on select "[Selecione...] O Cestão - Geisel" at bounding box center [547, 112] width 470 height 21
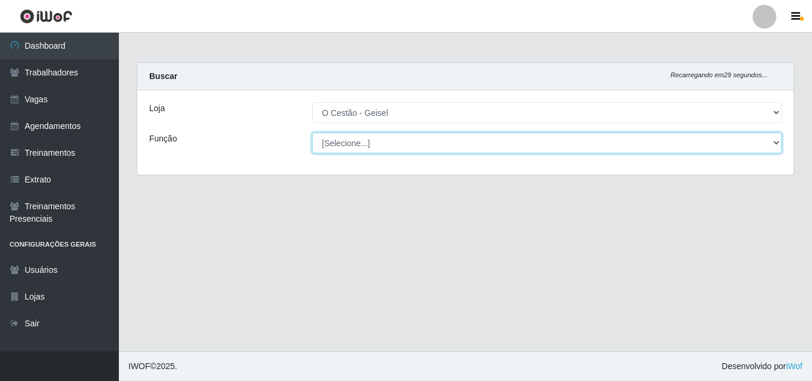
click at [361, 142] on select "[Selecione...] ASG ASG + ASG ++ Auxiliar de Estoque Auxiliar de Estoque + Auxil…" at bounding box center [547, 143] width 470 height 21
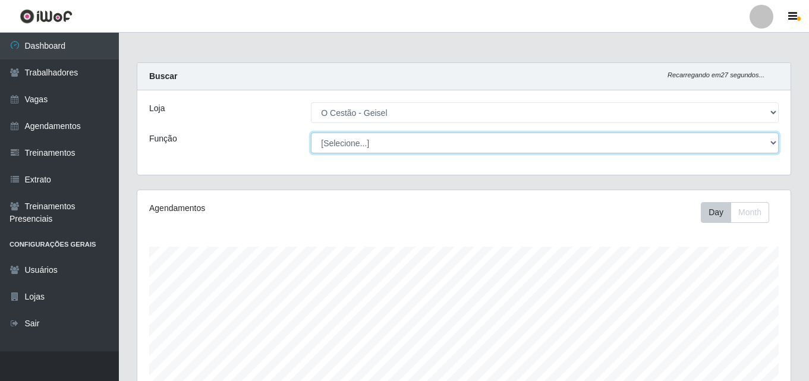
click at [406, 141] on select "[Selecione...] ASG ASG + ASG ++ Auxiliar de Estoque Auxiliar de Estoque + Auxil…" at bounding box center [545, 143] width 468 height 21
click at [311, 133] on select "[Selecione...] ASG ASG + ASG ++ Auxiliar de Estoque Auxiliar de Estoque + Auxil…" at bounding box center [545, 143] width 468 height 21
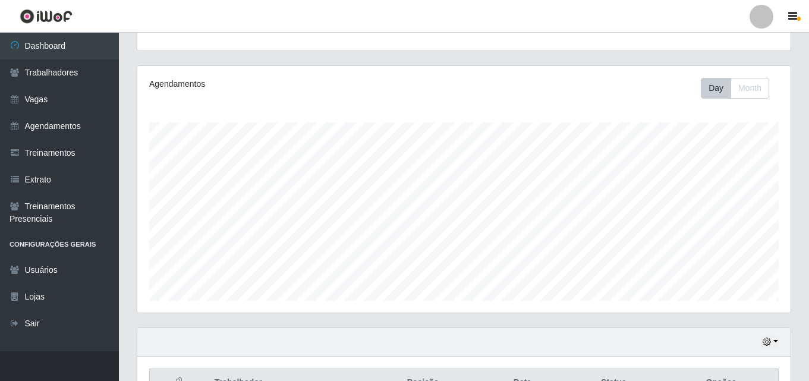
scroll to position [178, 0]
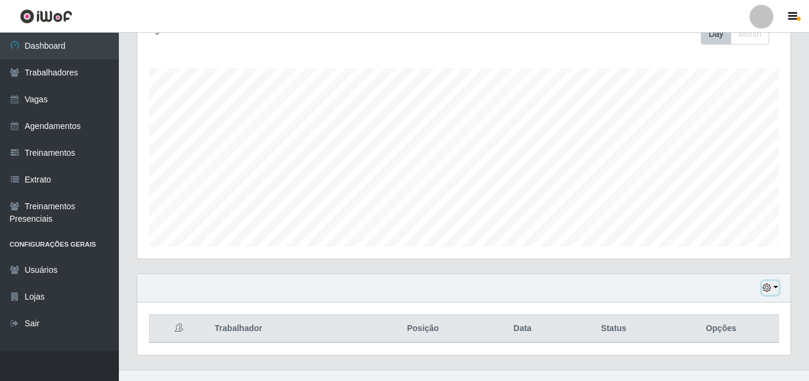
click at [765, 286] on icon "button" at bounding box center [766, 287] width 8 height 8
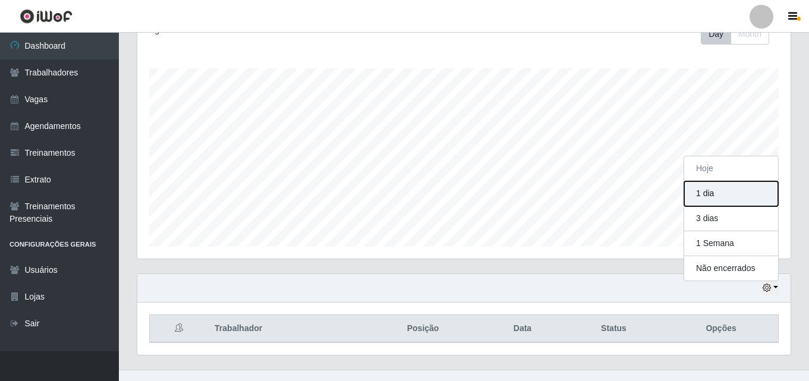
click at [712, 199] on button "1 dia" at bounding box center [731, 193] width 94 height 25
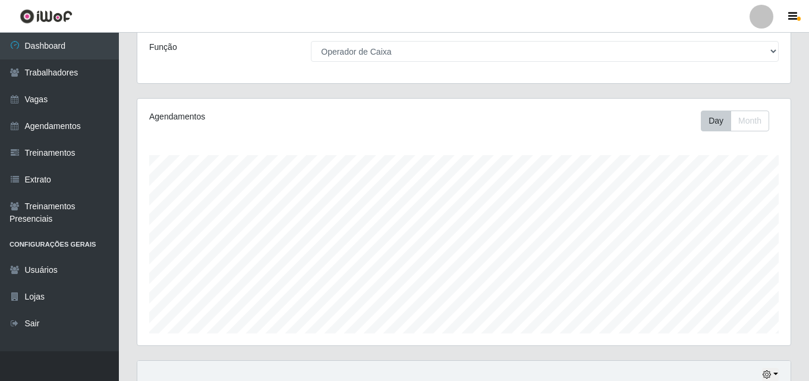
scroll to position [0, 0]
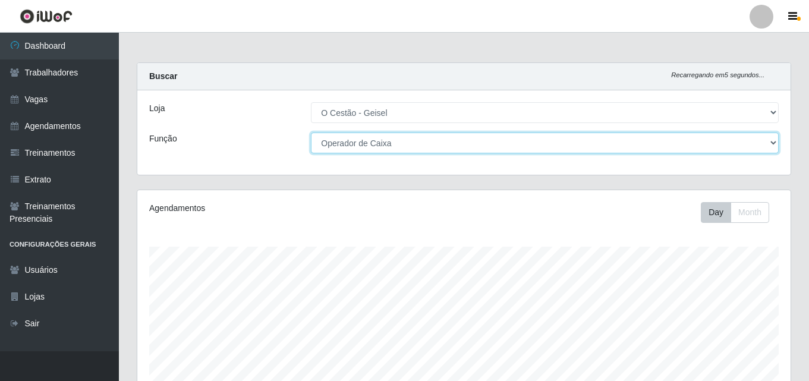
click at [502, 144] on select "[Selecione...] ASG ASG + ASG ++ Auxiliar de Estoque Auxiliar de Estoque + Auxil…" at bounding box center [545, 143] width 468 height 21
select select "72"
click at [311, 133] on select "[Selecione...] ASG ASG + ASG ++ Auxiliar de Estoque Auxiliar de Estoque + Auxil…" at bounding box center [545, 143] width 468 height 21
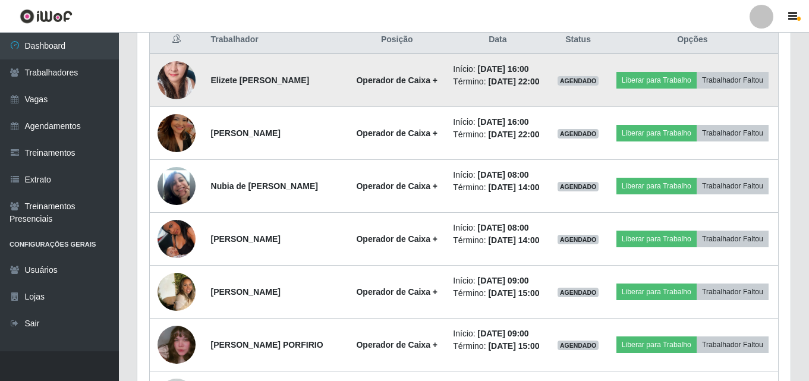
scroll to position [481, 0]
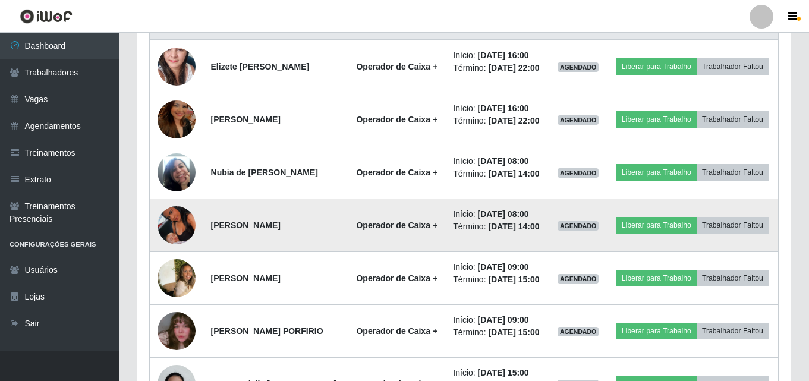
click at [185, 250] on img at bounding box center [176, 225] width 38 height 68
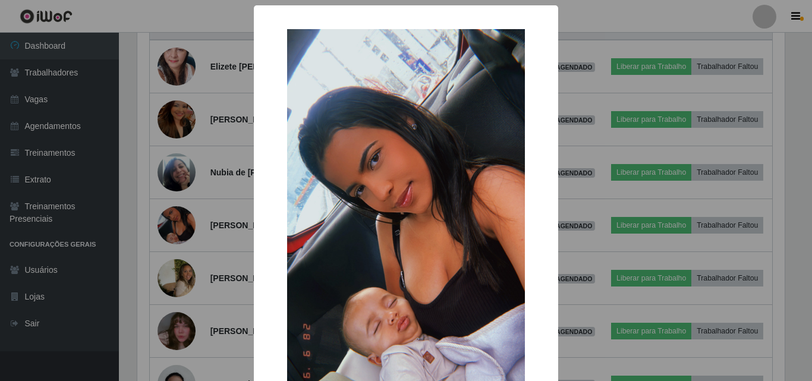
click at [203, 288] on div "× OK Cancel" at bounding box center [406, 190] width 812 height 381
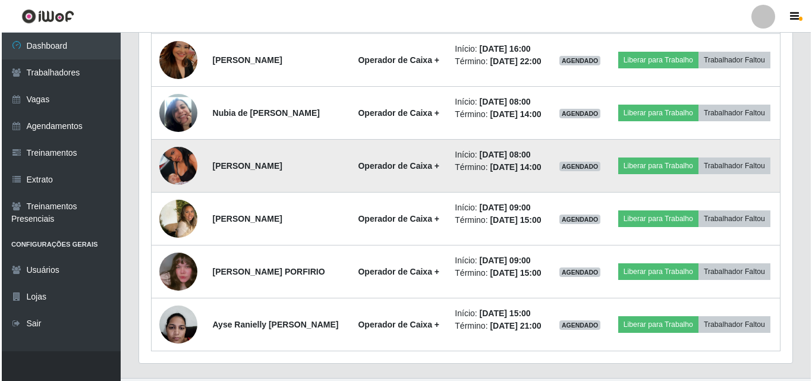
scroll to position [600, 0]
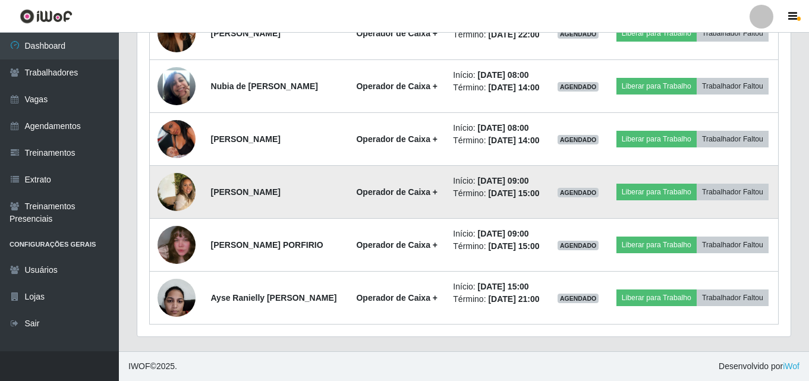
click at [184, 204] on img at bounding box center [176, 192] width 38 height 59
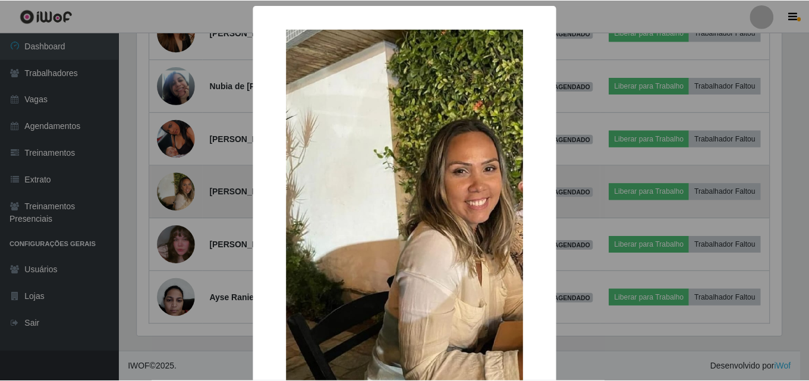
scroll to position [247, 647]
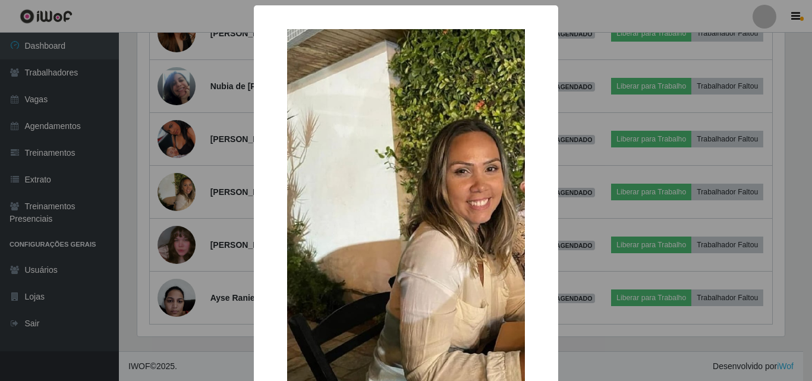
click at [198, 200] on div "× OK Cancel" at bounding box center [406, 190] width 812 height 381
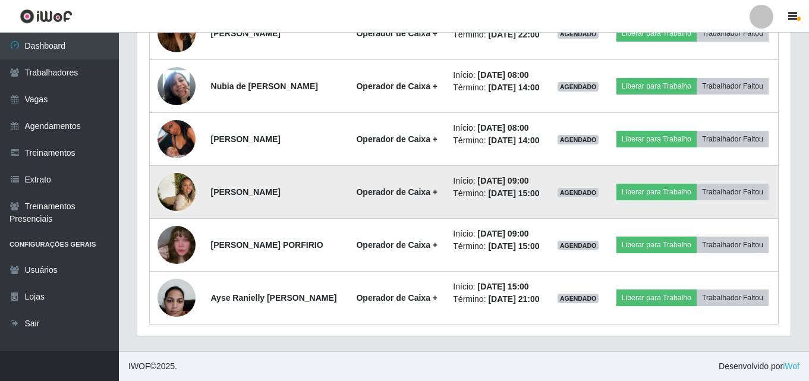
scroll to position [629, 0]
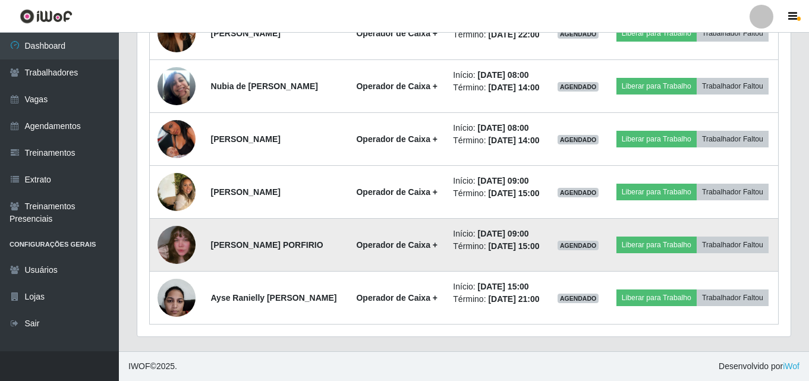
click at [175, 219] on img at bounding box center [176, 245] width 38 height 68
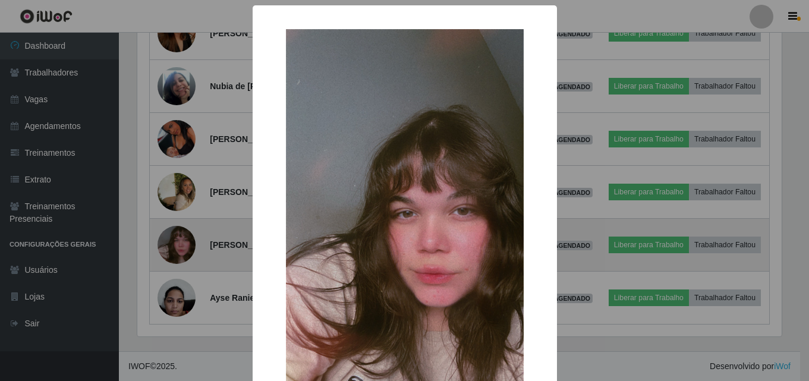
scroll to position [247, 647]
click at [175, 219] on div "× OK Cancel" at bounding box center [406, 190] width 812 height 381
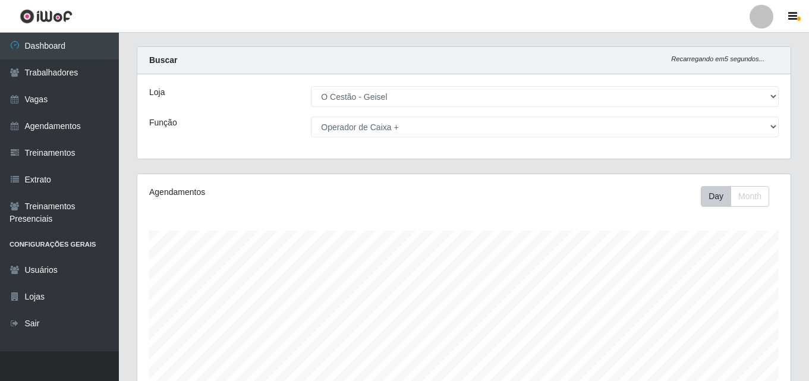
scroll to position [0, 0]
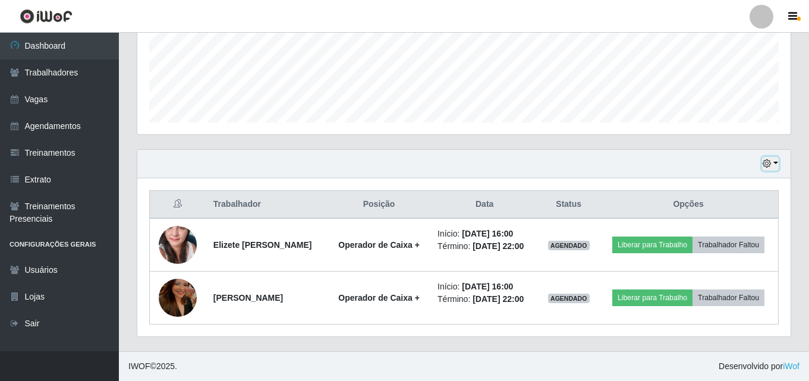
click at [771, 162] on icon "button" at bounding box center [766, 163] width 8 height 8
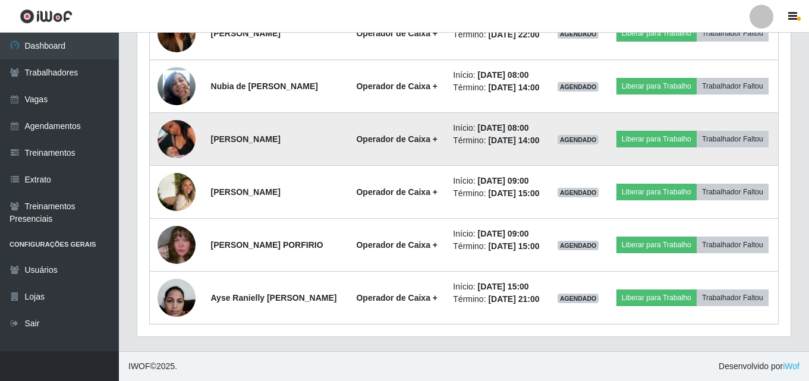
click at [170, 129] on img at bounding box center [176, 139] width 38 height 68
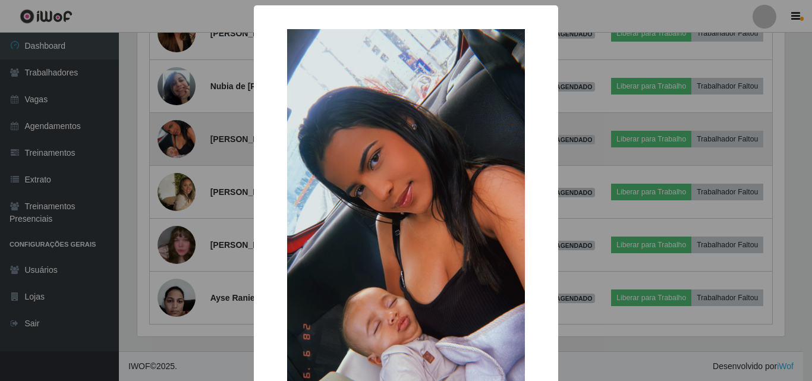
click at [170, 129] on div "× OK Cancel" at bounding box center [406, 190] width 812 height 381
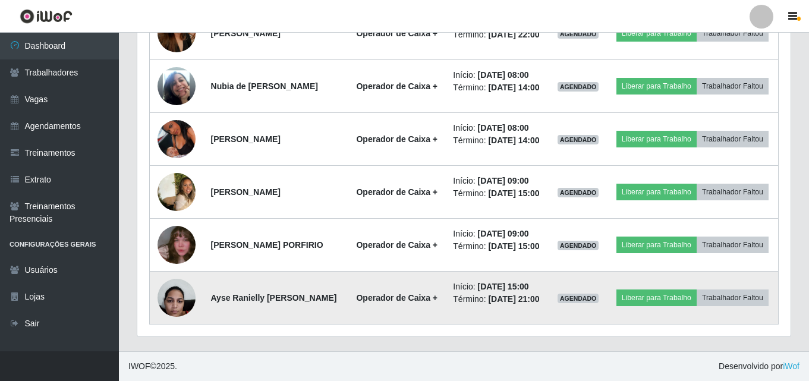
click at [168, 289] on img at bounding box center [176, 297] width 38 height 51
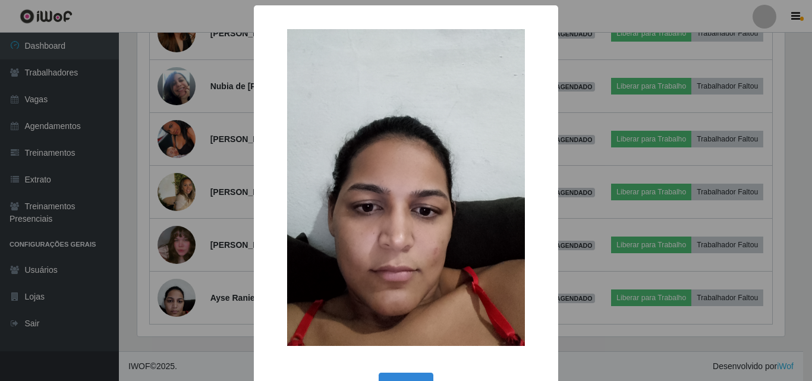
click at [209, 266] on div "× OK Cancel" at bounding box center [406, 190] width 812 height 381
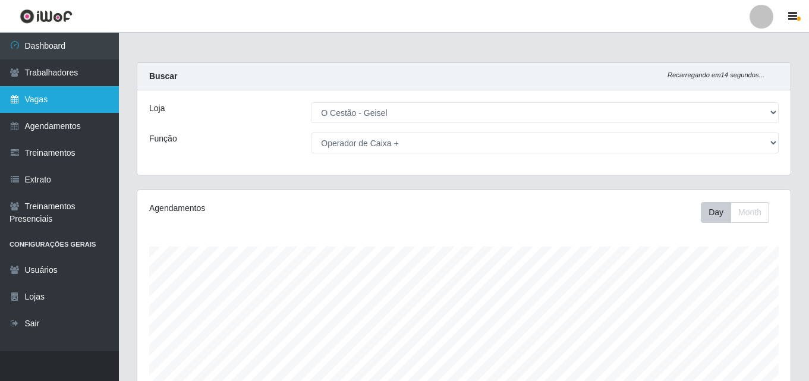
click at [52, 108] on link "Vagas" at bounding box center [59, 99] width 119 height 27
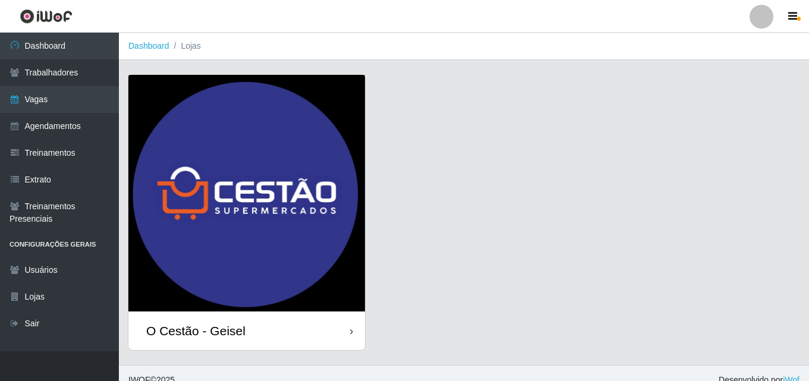
click at [229, 327] on div "O Cestão - Geisel" at bounding box center [195, 330] width 99 height 15
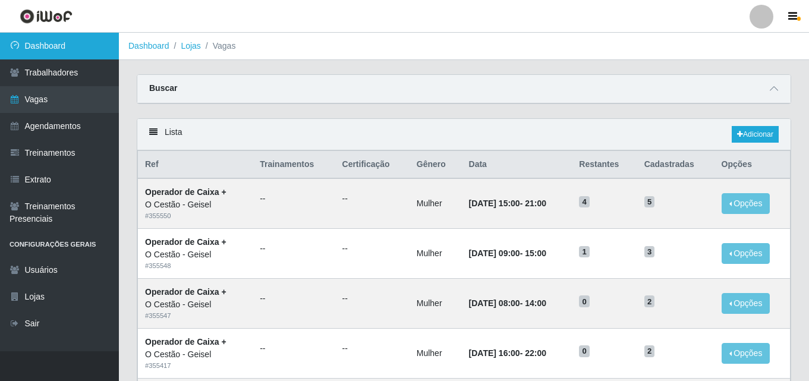
click at [84, 39] on link "Dashboard" at bounding box center [59, 46] width 119 height 27
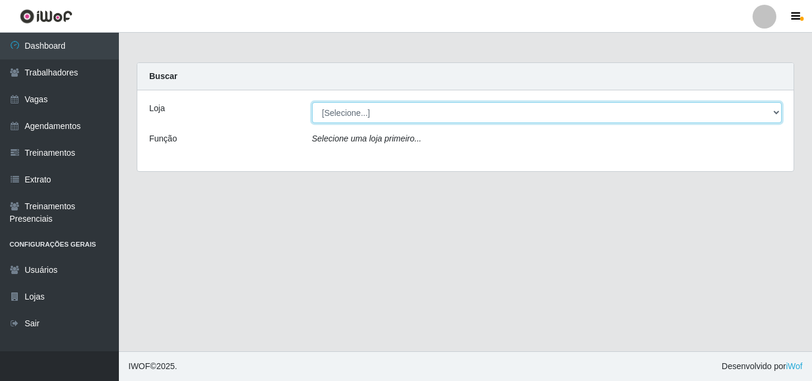
click at [342, 111] on select "[Selecione...] O Cestão - Geisel" at bounding box center [547, 112] width 470 height 21
select select "224"
click at [312, 102] on select "[Selecione...] O Cestão - Geisel" at bounding box center [547, 112] width 470 height 21
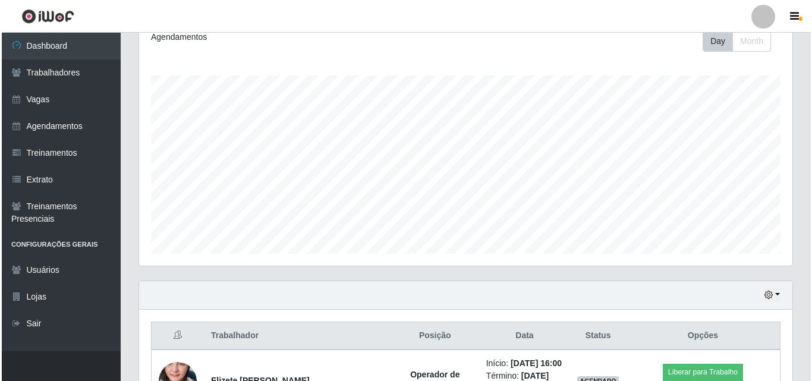
scroll to position [302, 0]
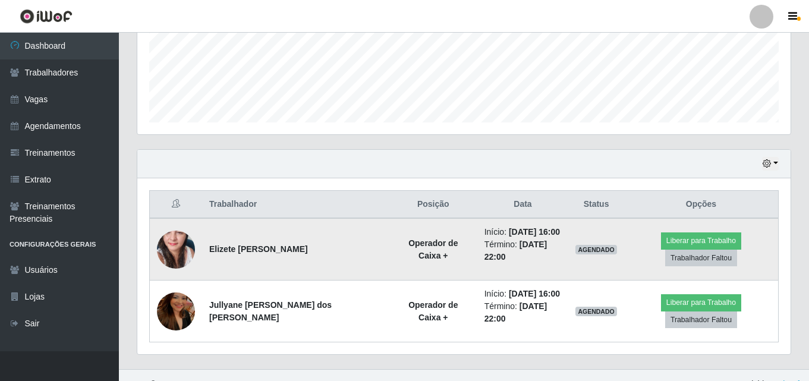
click at [169, 240] on img at bounding box center [176, 249] width 38 height 80
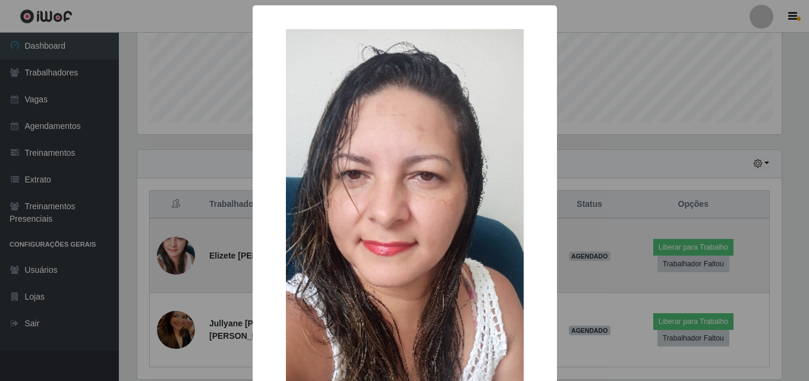
scroll to position [247, 647]
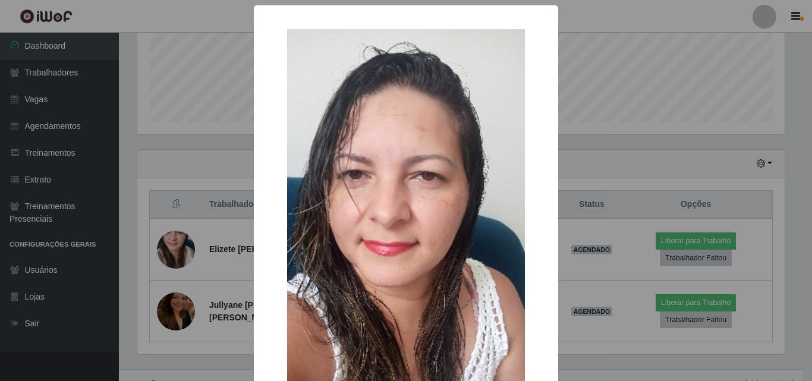
click at [121, 182] on div "× OK Cancel" at bounding box center [406, 190] width 812 height 381
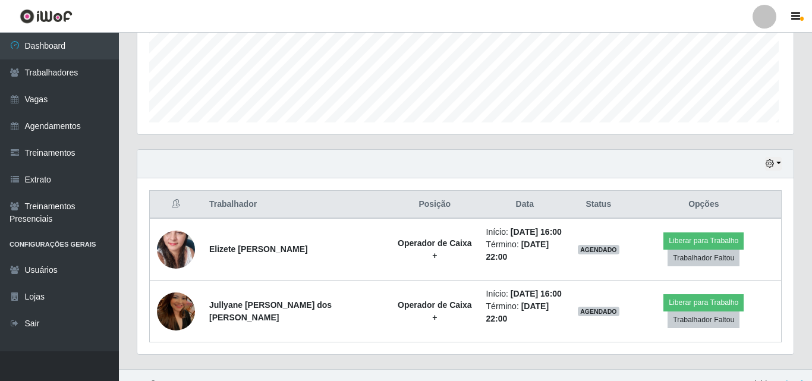
scroll to position [247, 653]
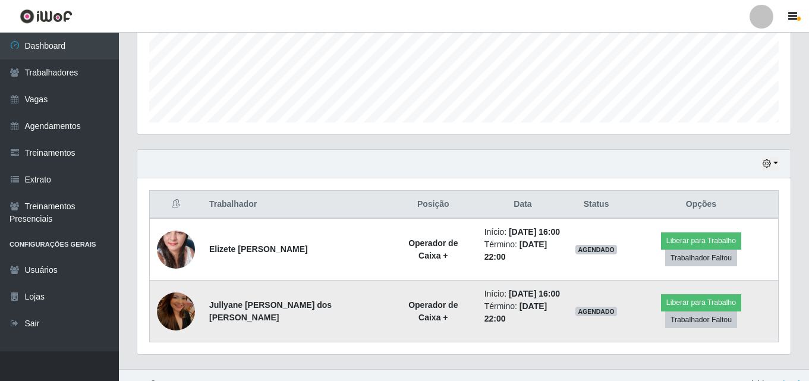
click at [174, 296] on img at bounding box center [176, 311] width 38 height 68
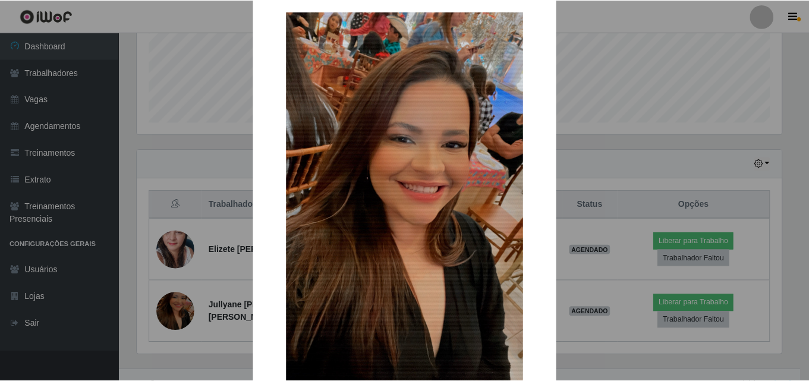
scroll to position [0, 0]
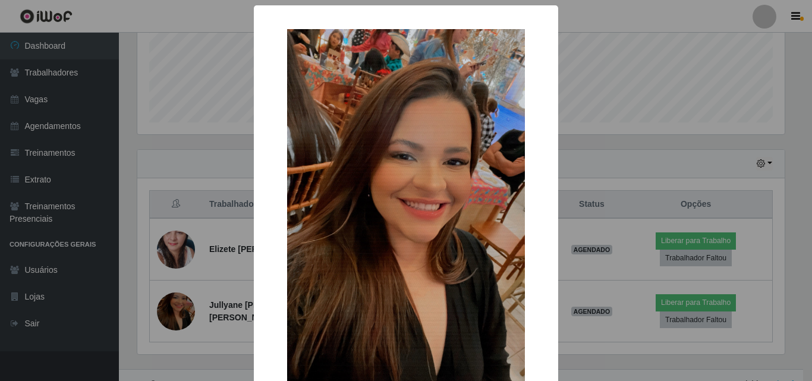
click at [124, 154] on div "× OK Cancel" at bounding box center [406, 190] width 812 height 381
